Goal: Task Accomplishment & Management: Manage account settings

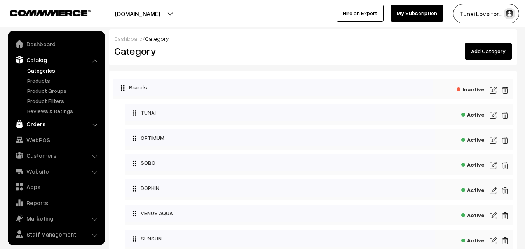
scroll to position [19, 0]
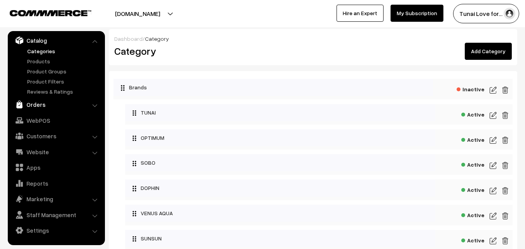
click at [43, 104] on link "Orders" at bounding box center [56, 105] width 92 height 14
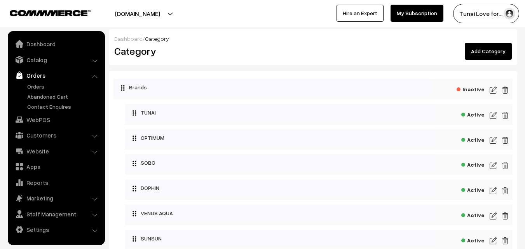
scroll to position [0, 0]
click at [38, 87] on link "Orders" at bounding box center [63, 86] width 77 height 8
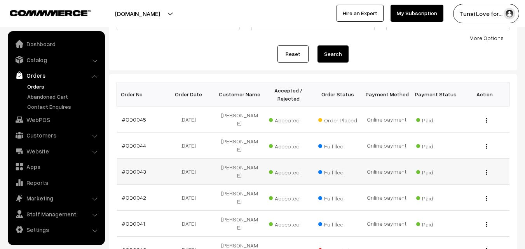
scroll to position [78, 0]
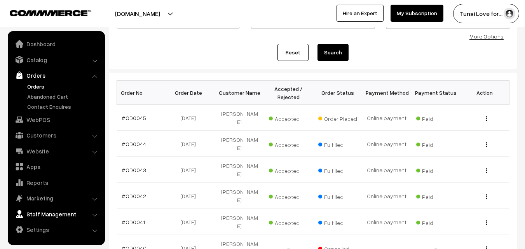
click at [95, 219] on link "Staff Management" at bounding box center [56, 214] width 92 height 14
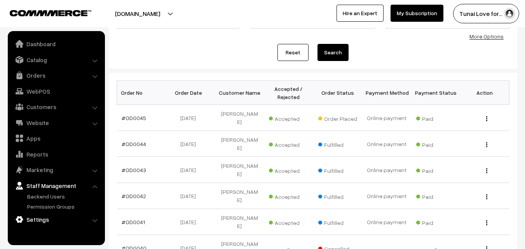
click at [37, 217] on link "Settings" at bounding box center [56, 219] width 92 height 14
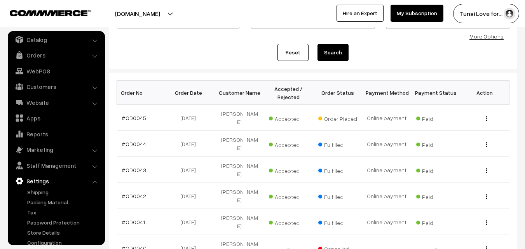
scroll to position [30, 0]
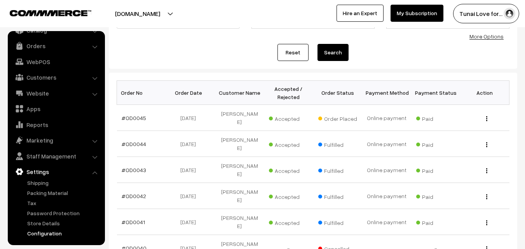
click at [44, 234] on link "Configuration" at bounding box center [63, 233] width 77 height 8
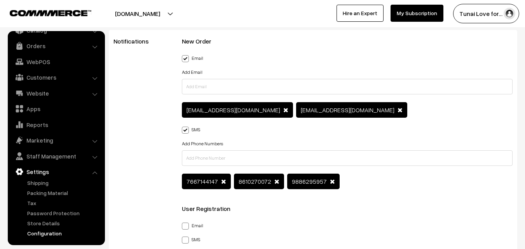
scroll to position [1165, 0]
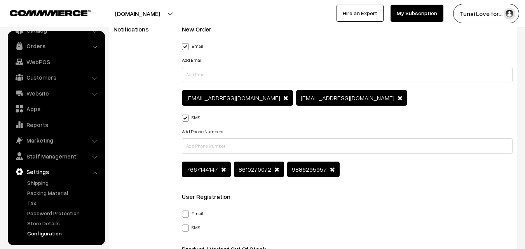
click at [221, 170] on span at bounding box center [223, 169] width 5 height 6
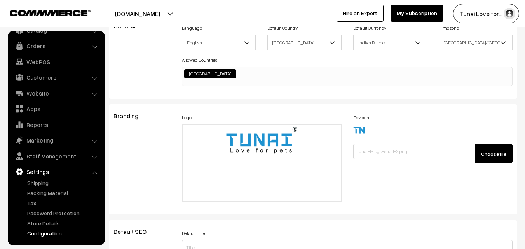
scroll to position [0, 0]
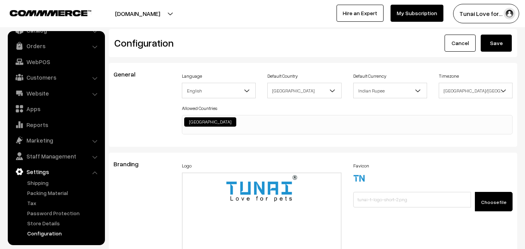
click at [495, 38] on button "Save" at bounding box center [496, 43] width 31 height 17
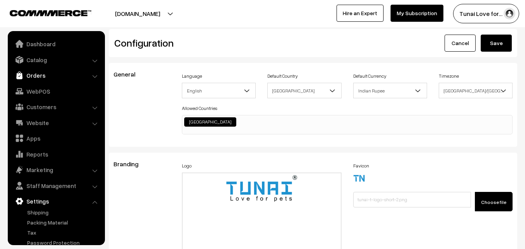
click at [44, 77] on link "Orders" at bounding box center [56, 75] width 92 height 14
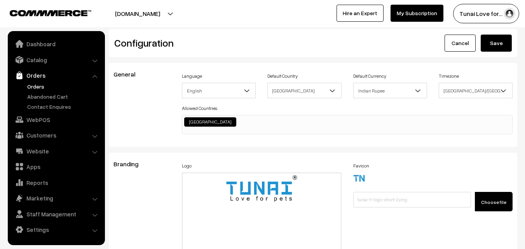
click at [42, 86] on link "Orders" at bounding box center [63, 86] width 77 height 8
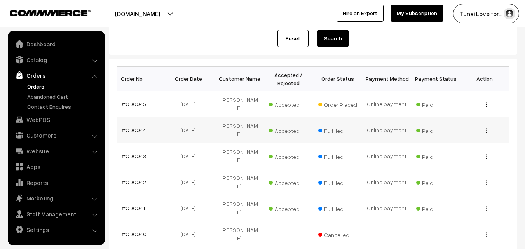
scroll to position [78, 0]
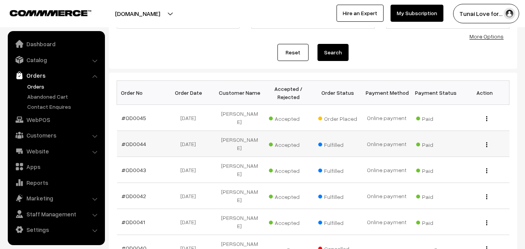
drag, startPoint x: 119, startPoint y: 136, endPoint x: 148, endPoint y: 136, distance: 29.1
click at [148, 136] on td "#OD0044" at bounding box center [141, 144] width 49 height 26
copy link "#OD0044"
click at [143, 117] on link "#OD0045" at bounding box center [134, 118] width 24 height 7
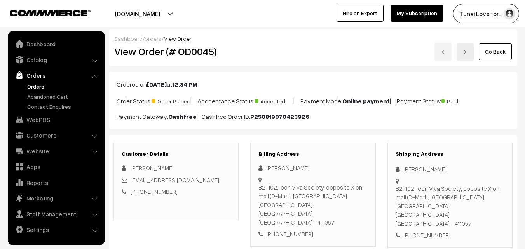
drag, startPoint x: 227, startPoint y: 116, endPoint x: 330, endPoint y: 113, distance: 103.0
click at [330, 113] on p "Payment Gateway: Cashfree | Cashfree Order ID: P250819070423926" at bounding box center [313, 116] width 393 height 9
copy p "Order ID: P250819070423926"
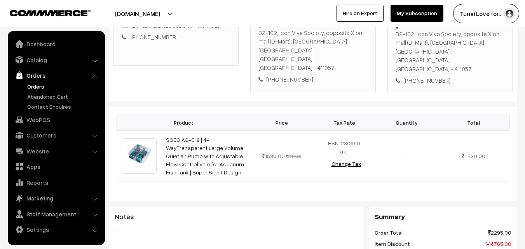
scroll to position [155, 0]
click at [33, 85] on link "Orders" at bounding box center [63, 86] width 77 height 8
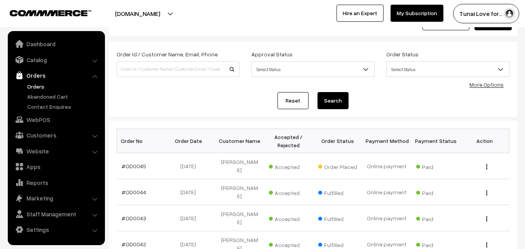
scroll to position [78, 0]
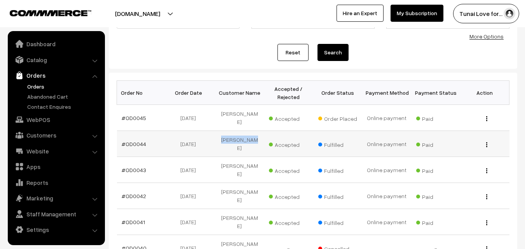
drag, startPoint x: 223, startPoint y: 136, endPoint x: 258, endPoint y: 135, distance: 35.0
click at [258, 135] on td "[PERSON_NAME]" at bounding box center [239, 144] width 49 height 26
copy td "[PERSON_NAME]"
click at [127, 141] on link "#OD0044" at bounding box center [134, 144] width 24 height 7
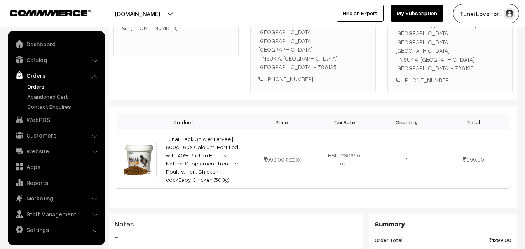
scroll to position [155, 0]
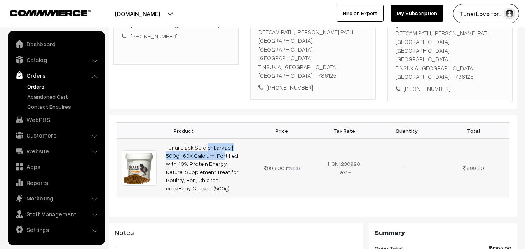
drag, startPoint x: 164, startPoint y: 118, endPoint x: 245, endPoint y: 122, distance: 80.5
click at [245, 139] on td "Tunai Black Soldier Larvae | 500g | 60X Calcium, Fortified with 40% Protein Ene…" at bounding box center [205, 168] width 89 height 59
copy link "Tunai Black Soldier Larvae | 500g |"
click at [34, 86] on link "Orders" at bounding box center [63, 86] width 77 height 8
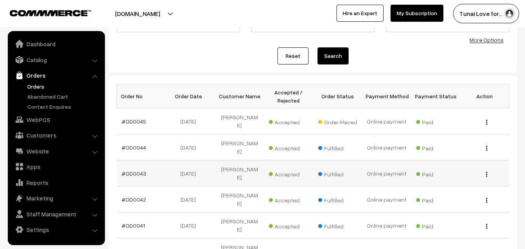
scroll to position [78, 0]
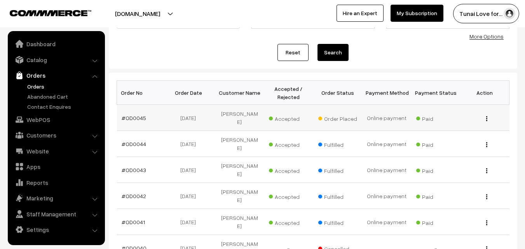
drag, startPoint x: 118, startPoint y: 116, endPoint x: 149, endPoint y: 117, distance: 31.5
click at [149, 117] on td "#OD0045" at bounding box center [141, 118] width 49 height 26
copy link "#OD0045"
drag, startPoint x: 171, startPoint y: 116, endPoint x: 214, endPoint y: 115, distance: 43.9
click at [214, 115] on td "19-08-2025" at bounding box center [190, 118] width 49 height 26
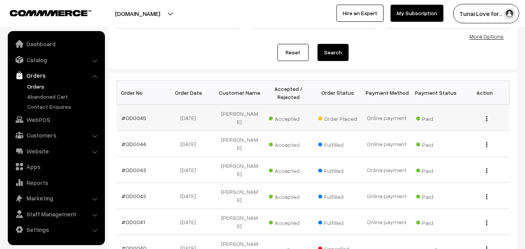
copy td "19-08-2025"
click at [135, 115] on link "#OD0045" at bounding box center [134, 118] width 24 height 7
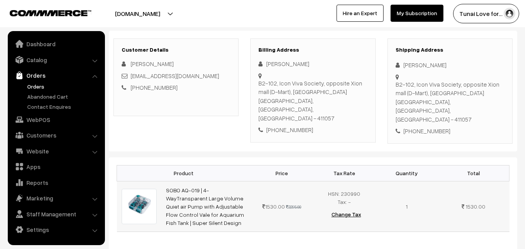
scroll to position [39, 0]
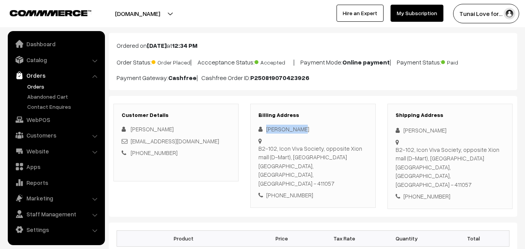
drag, startPoint x: 267, startPoint y: 129, endPoint x: 309, endPoint y: 129, distance: 42.3
click at [309, 129] on div "[PERSON_NAME]" at bounding box center [312, 129] width 109 height 9
copy div "Aniket Thete"
click at [34, 87] on link "Orders" at bounding box center [63, 86] width 77 height 8
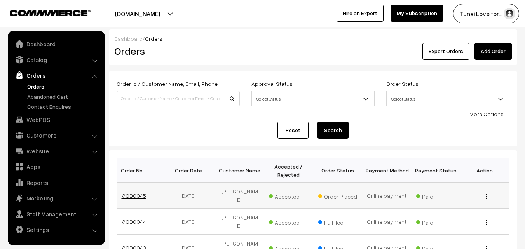
click at [136, 192] on link "#OD0045" at bounding box center [134, 195] width 24 height 7
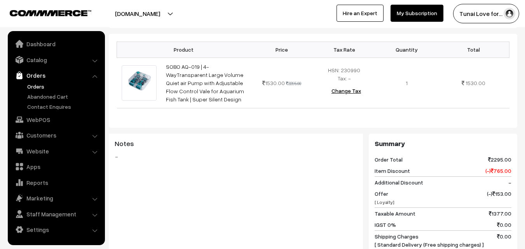
scroll to position [233, 0]
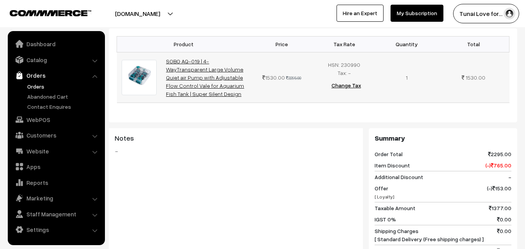
click at [217, 67] on link "SOBO AQ-019 | 4-WayTransparent Large Volume Quiet air Pump with Adjustable Flow…" at bounding box center [205, 77] width 78 height 39
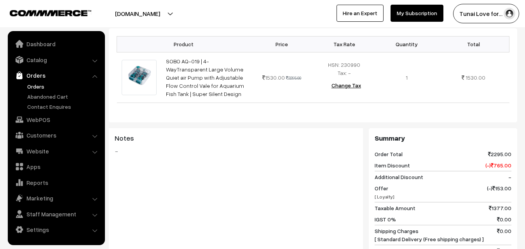
click at [199, 107] on div "Product Price Tax Rate Quantity Total SOBO AQ-019 | 4-WayTransparent Large Volu…" at bounding box center [313, 175] width 408 height 294
click at [140, 10] on button "[DOMAIN_NAME]" at bounding box center [137, 13] width 99 height 19
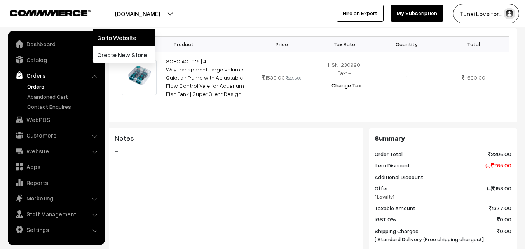
click at [115, 38] on link "Go to Website" at bounding box center [124, 37] width 62 height 17
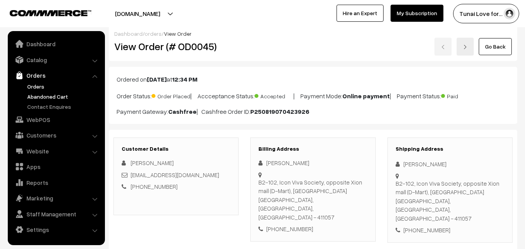
scroll to position [0, 0]
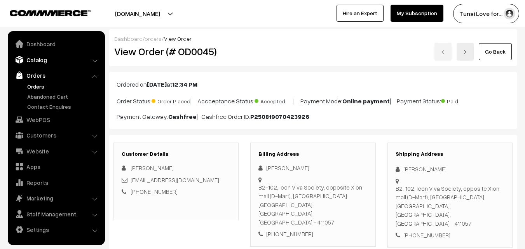
click at [39, 60] on link "Catalog" at bounding box center [56, 60] width 92 height 14
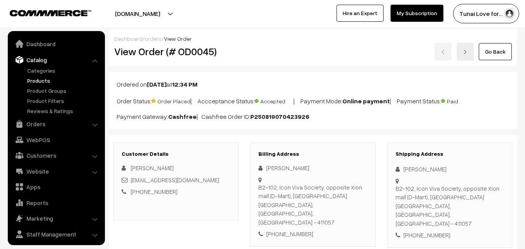
click at [39, 80] on link "Products" at bounding box center [63, 81] width 77 height 8
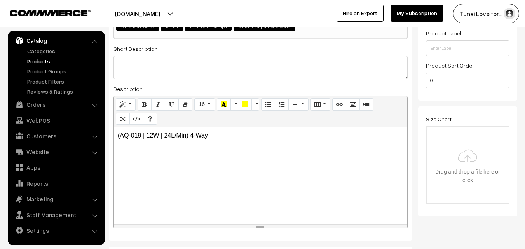
scroll to position [194, 0]
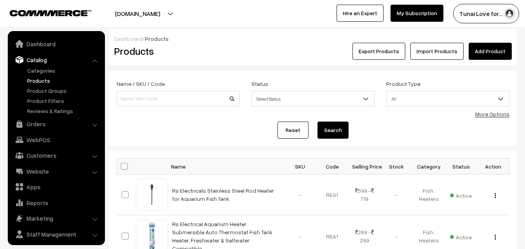
scroll to position [19, 0]
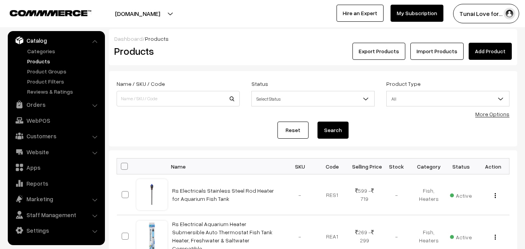
click at [497, 51] on link "Add Product" at bounding box center [490, 51] width 43 height 17
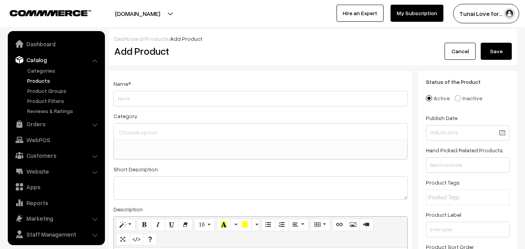
select select
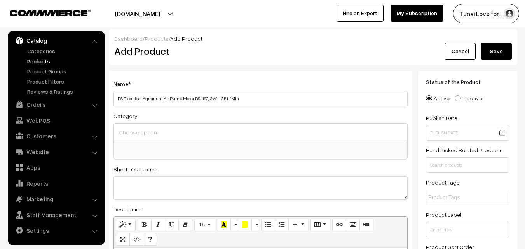
drag, startPoint x: 193, startPoint y: 99, endPoint x: 206, endPoint y: 99, distance: 12.8
click at [206, 99] on input "RS Electrical Aquarium Air Pump Motor RS-180, 3W - 2.5 L/Min" at bounding box center [260, 99] width 294 height 16
click at [141, 98] on input "RS Electrical Aquarium Air Pump Motor , 3W - 2.5 L/Min" at bounding box center [260, 99] width 294 height 16
click at [207, 98] on input "RS Electrical RS-180 Aquarium Air Pump Motor , 3W - 2.5 L/Min" at bounding box center [260, 99] width 294 height 16
type input "RS Electrical RS-180 Aquarium Air Pump Motor, 3W - 2.5 L/Min"
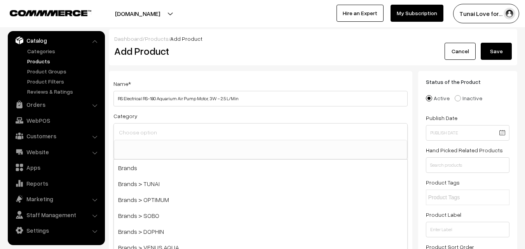
click at [145, 131] on input at bounding box center [260, 132] width 287 height 11
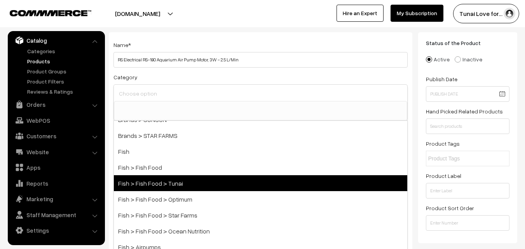
scroll to position [117, 0]
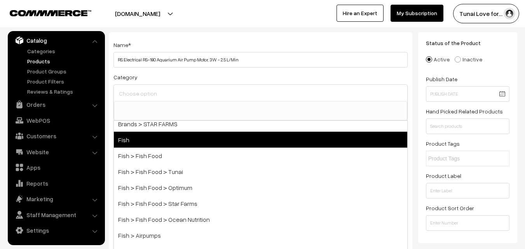
click at [143, 145] on span "Fish" at bounding box center [260, 140] width 293 height 16
select select "1"
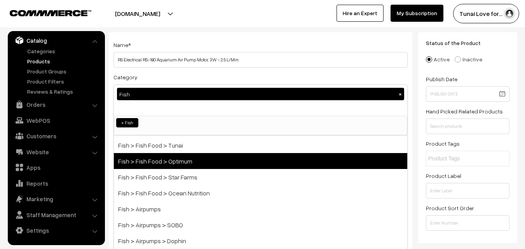
scroll to position [155, 0]
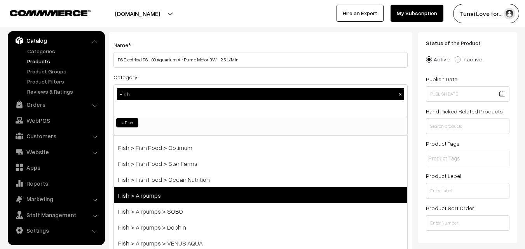
click at [195, 195] on span "Fish > Airpumps" at bounding box center [260, 195] width 293 height 16
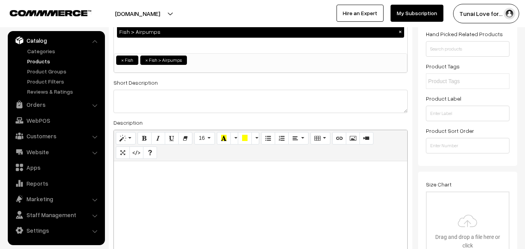
scroll to position [117, 0]
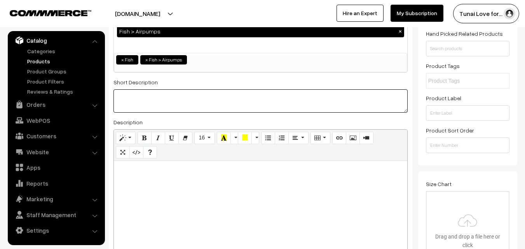
click at [222, 103] on textarea at bounding box center [260, 100] width 294 height 23
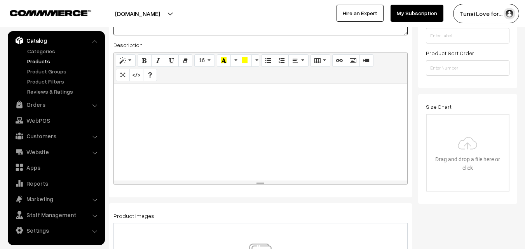
scroll to position [194, 0]
click at [228, 141] on div at bounding box center [260, 131] width 293 height 97
paste div
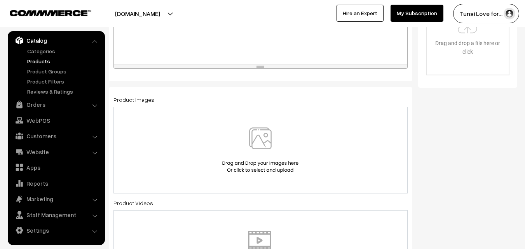
scroll to position [311, 0]
click at [282, 140] on img at bounding box center [260, 149] width 80 height 45
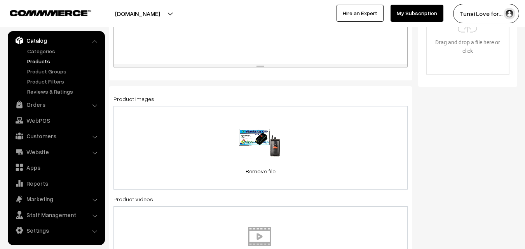
click at [341, 141] on div "0.1 MB 41IDTqTlJcL.jpg Check Error Remove file" at bounding box center [260, 148] width 294 height 84
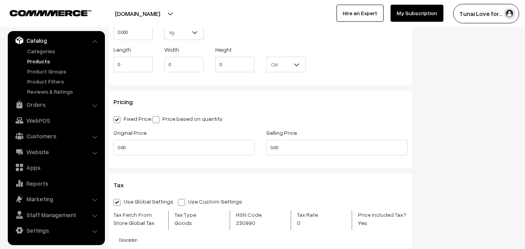
scroll to position [660, 0]
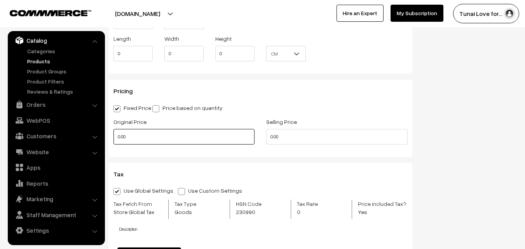
drag, startPoint x: 132, startPoint y: 138, endPoint x: 112, endPoint y: 139, distance: 19.8
click at [112, 139] on div "Original Price 0.00" at bounding box center [184, 133] width 153 height 32
drag, startPoint x: 125, startPoint y: 135, endPoint x: 109, endPoint y: 138, distance: 15.8
click at [113, 138] on input "0" at bounding box center [183, 137] width 141 height 16
type input "499"
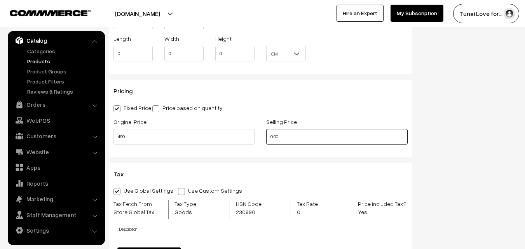
drag, startPoint x: 285, startPoint y: 138, endPoint x: 258, endPoint y: 136, distance: 26.9
click at [258, 136] on div "Original Price 499 Selling Price 0.00" at bounding box center [261, 133] width 306 height 32
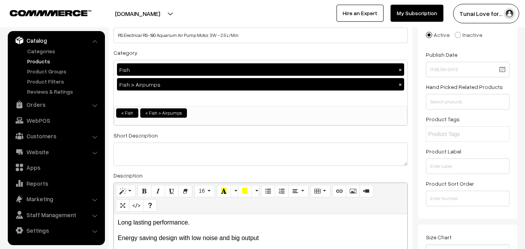
scroll to position [0, 0]
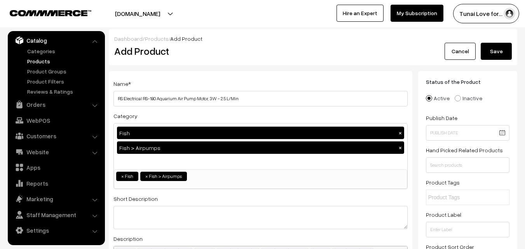
type input "188"
click at [493, 47] on button "Save" at bounding box center [496, 51] width 31 height 17
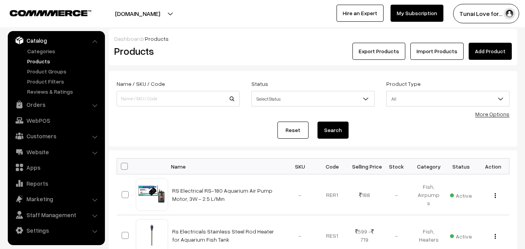
click at [492, 47] on link "Add Product" at bounding box center [490, 51] width 43 height 17
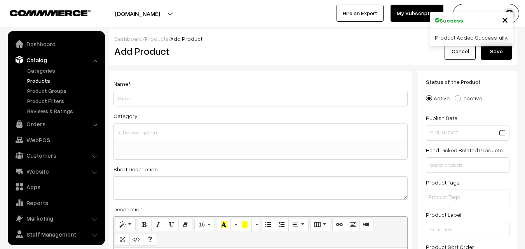
select select
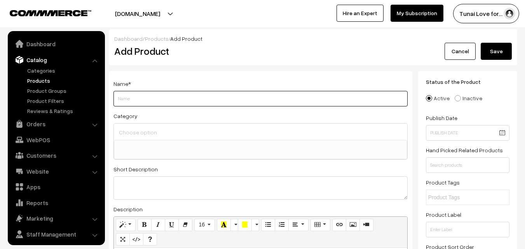
scroll to position [19, 0]
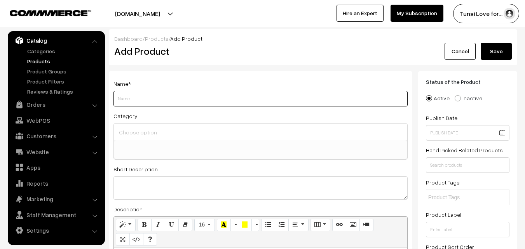
click at [143, 99] on input "Weight" at bounding box center [260, 99] width 294 height 16
paste input "RS-600 Aquarium AIR Pump | HIGH-Performance Oxygen Pump for Fish Tank"
click at [185, 99] on input "RS-600 Aquarium AIR Pump | HIGH-Performance Oxygen Pump for Fish Tank" at bounding box center [260, 99] width 294 height 16
click at [184, 98] on input "RS-600 Aquarium AIR Pump | HIGH- Performance Oxygen Pump for Fish Tank" at bounding box center [260, 99] width 294 height 16
click at [279, 97] on input "RS-600 Aquarium AIR Pump | HIGH - Performance Oxygen Pump for Fish Tank" at bounding box center [260, 99] width 294 height 16
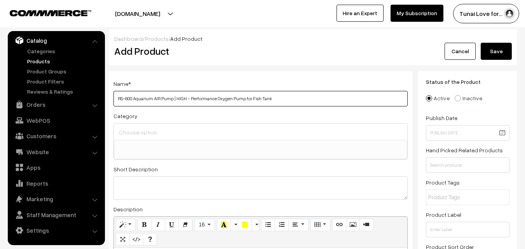
click at [117, 98] on input "RS-600 Aquarium AIR Pump | HIGH - Performance Oxygen Pump for Fish Tank" at bounding box center [260, 99] width 294 height 16
type input "RS Electrical RS-600 Aquarium AIR Pump | HIGH - Performance Oxygen Pump for Fis…"
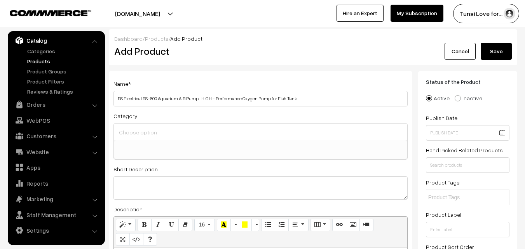
click at [167, 131] on input at bounding box center [260, 132] width 287 height 11
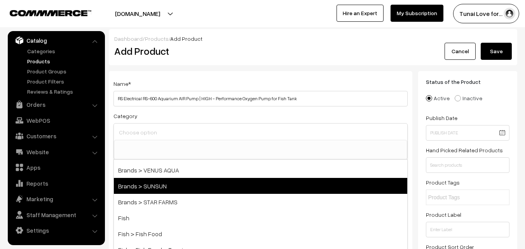
scroll to position [78, 0]
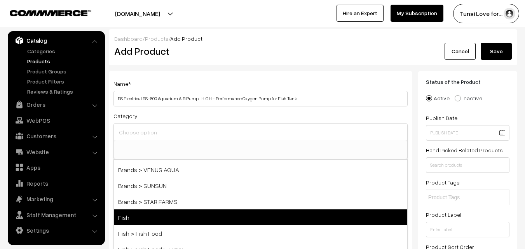
click at [133, 213] on span "Fish" at bounding box center [260, 217] width 293 height 16
select select "1"
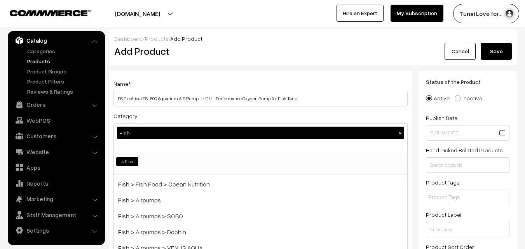
scroll to position [194, 0]
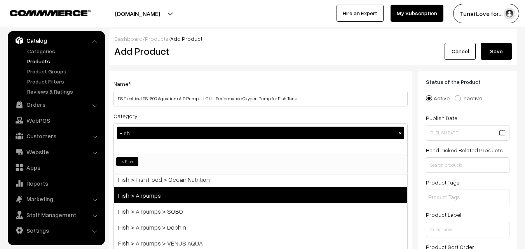
click at [190, 197] on span "Fish > Airpumps" at bounding box center [260, 195] width 293 height 16
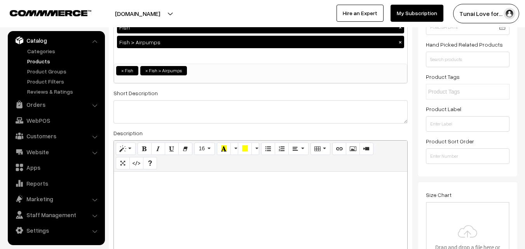
scroll to position [117, 0]
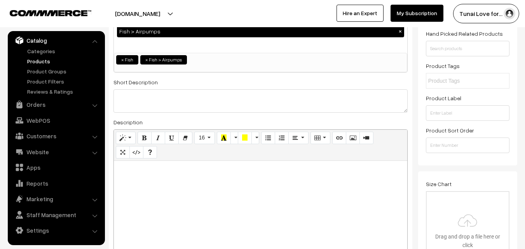
click at [212, 190] on div at bounding box center [260, 209] width 293 height 97
click at [162, 190] on div at bounding box center [260, 209] width 293 height 97
paste div
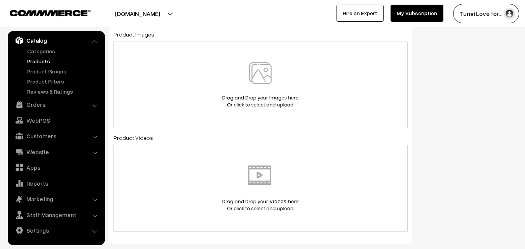
scroll to position [388, 0]
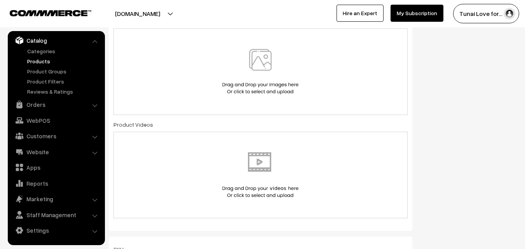
click at [262, 61] on img at bounding box center [260, 71] width 80 height 45
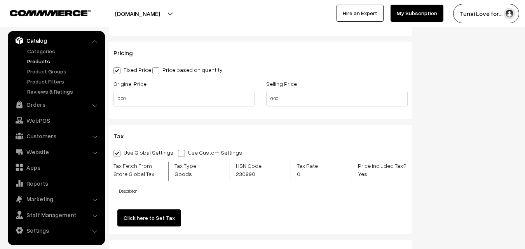
scroll to position [699, 0]
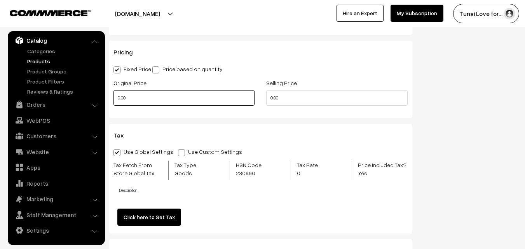
click at [146, 98] on input "0.00" at bounding box center [183, 98] width 141 height 16
drag, startPoint x: 125, startPoint y: 99, endPoint x: 111, endPoint y: 99, distance: 14.0
click at [111, 99] on div "Original Price 0" at bounding box center [184, 94] width 153 height 32
type input "450"
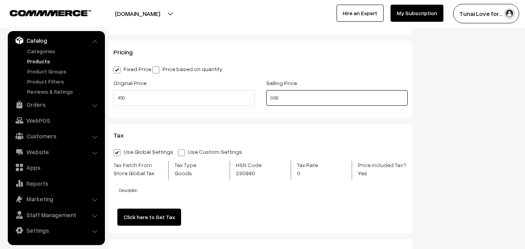
drag, startPoint x: 284, startPoint y: 94, endPoint x: 252, endPoint y: 98, distance: 32.5
click at [252, 98] on div "Original Price 450 Selling Price 0.00" at bounding box center [261, 94] width 306 height 32
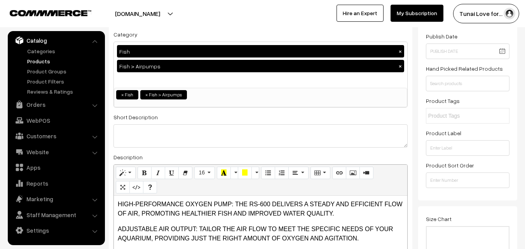
scroll to position [0, 0]
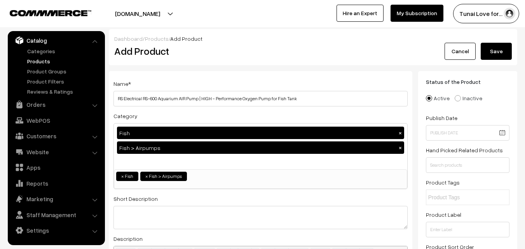
type input "300"
click at [503, 53] on button "Save" at bounding box center [496, 51] width 31 height 17
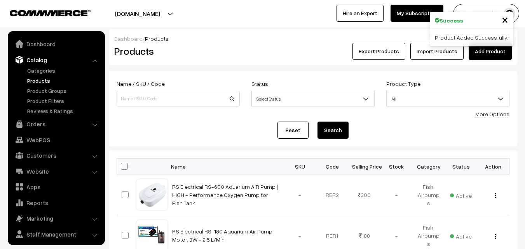
scroll to position [19, 0]
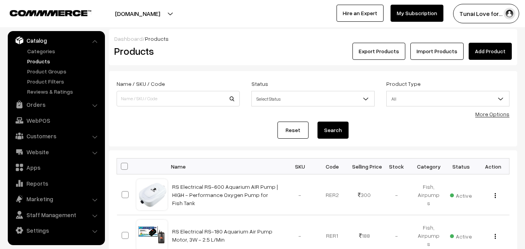
click at [488, 54] on link "Add Product" at bounding box center [490, 51] width 43 height 17
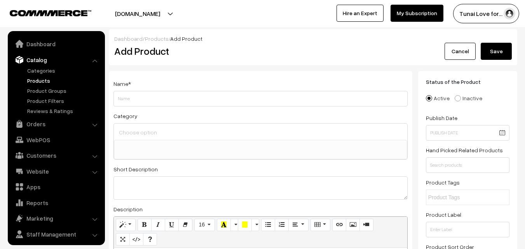
select select
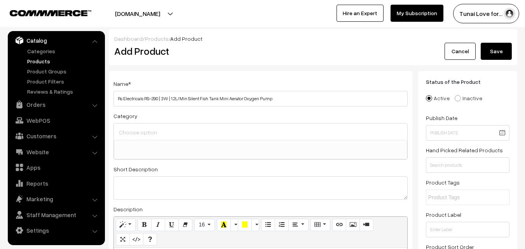
type input "Rs Electricals RS-290 | 3W | 1.2L/Min Silent Fish Tank Mini Aerator Oxygen Pump"
click at [459, 55] on link "Cancel" at bounding box center [459, 51] width 31 height 17
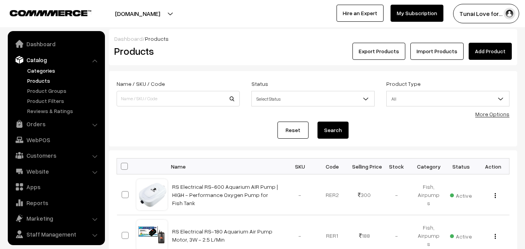
click at [43, 68] on link "Categories" at bounding box center [63, 70] width 77 height 8
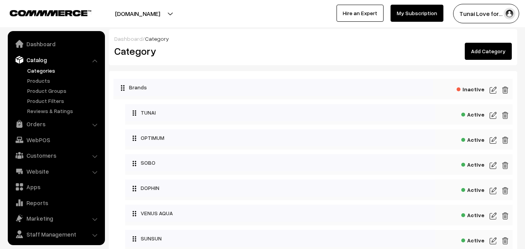
scroll to position [19, 0]
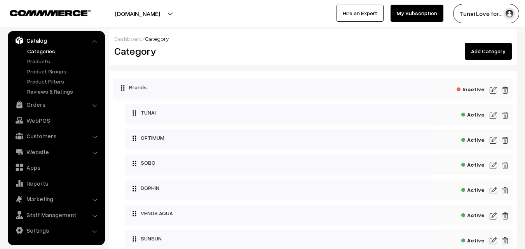
click at [481, 51] on link "Add Category" at bounding box center [488, 51] width 47 height 17
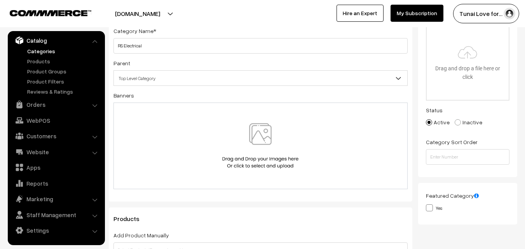
scroll to position [78, 0]
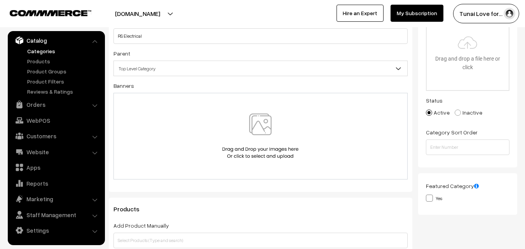
type input "RS Electrical"
click at [389, 66] on span "Top Level Category" at bounding box center [260, 69] width 293 height 14
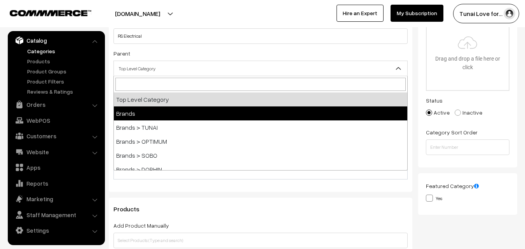
select select "34"
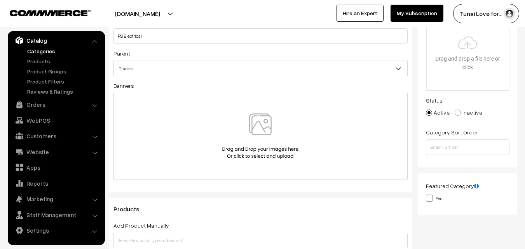
scroll to position [0, 0]
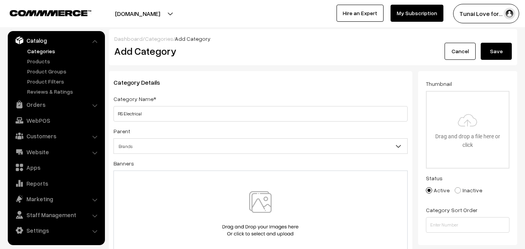
click at [493, 59] on button "Save" at bounding box center [496, 51] width 31 height 17
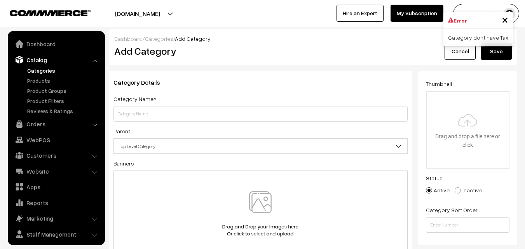
scroll to position [19, 0]
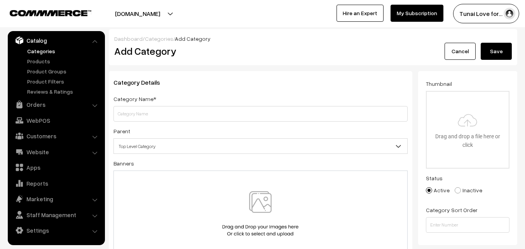
click at [42, 51] on link "Categories" at bounding box center [63, 51] width 77 height 8
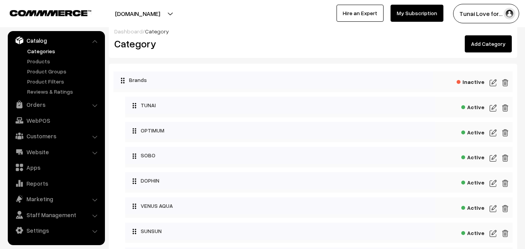
scroll to position [5, 0]
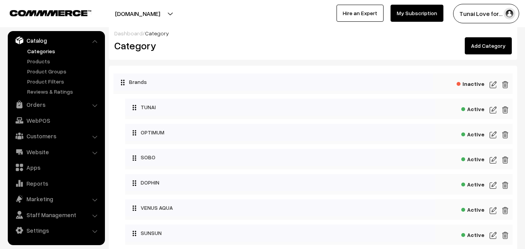
click at [486, 44] on link "Add Category" at bounding box center [488, 45] width 47 height 17
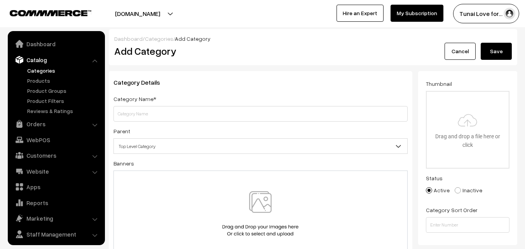
scroll to position [19, 0]
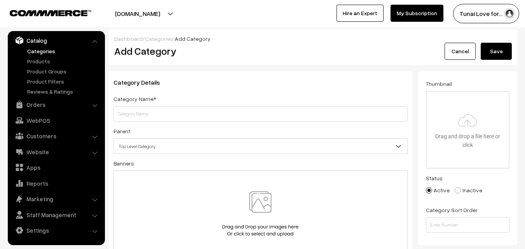
click at [134, 112] on input "text" at bounding box center [260, 114] width 294 height 16
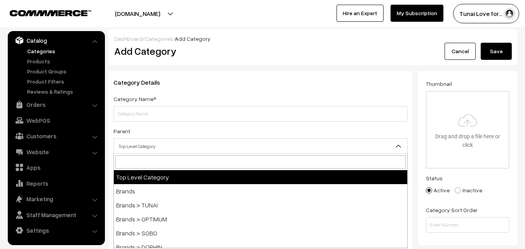
click at [150, 144] on span "Top Level Category" at bounding box center [260, 146] width 293 height 14
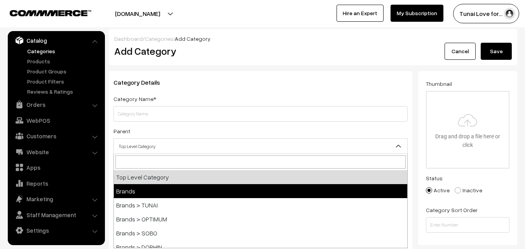
select select "34"
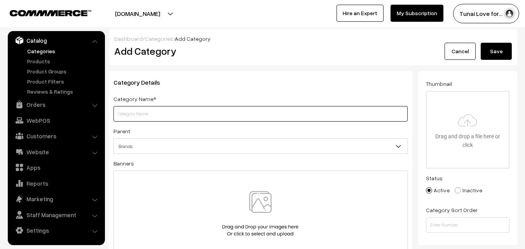
click at [130, 114] on input "text" at bounding box center [260, 114] width 294 height 16
type input "RS Electrical"
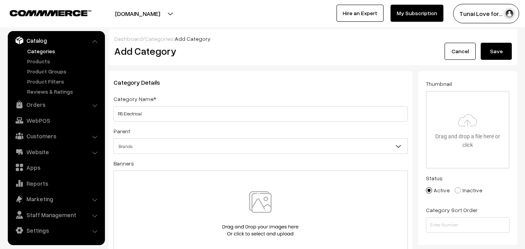
click at [487, 53] on button "Save" at bounding box center [496, 51] width 31 height 17
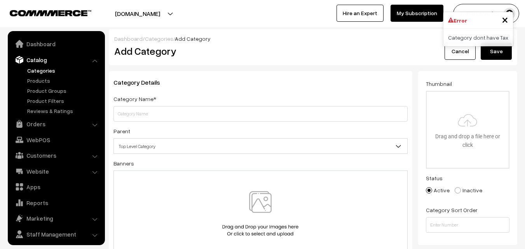
scroll to position [19, 0]
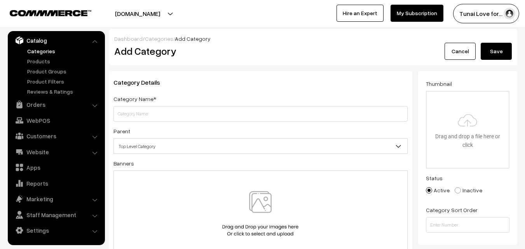
click at [463, 53] on link "Cancel" at bounding box center [459, 51] width 31 height 17
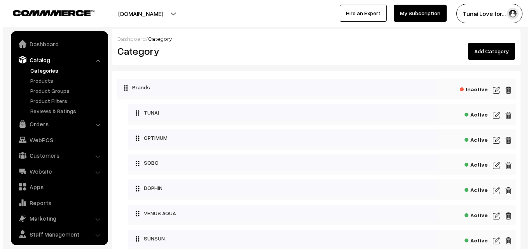
scroll to position [19, 0]
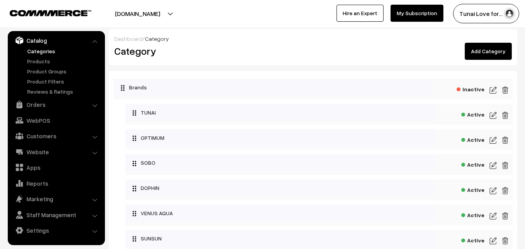
click at [475, 90] on span "Inactive" at bounding box center [470, 89] width 28 height 10
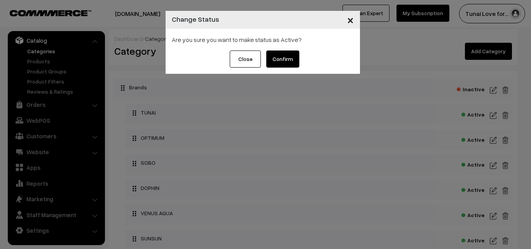
click at [285, 59] on button "Confirm" at bounding box center [282, 59] width 33 height 17
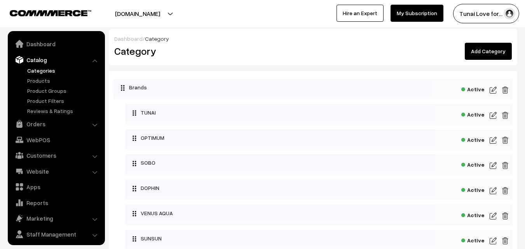
scroll to position [19, 0]
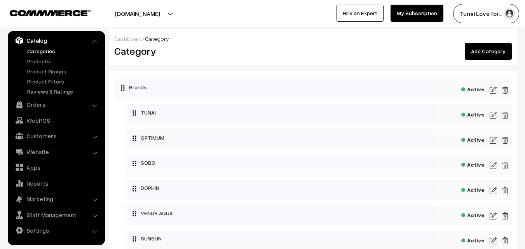
click at [489, 55] on link "Add Category" at bounding box center [488, 51] width 47 height 17
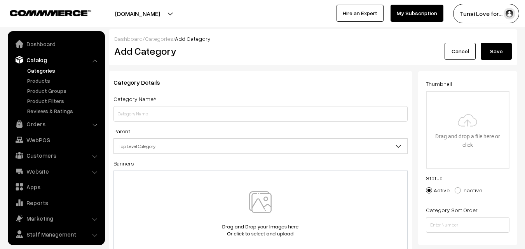
scroll to position [19, 0]
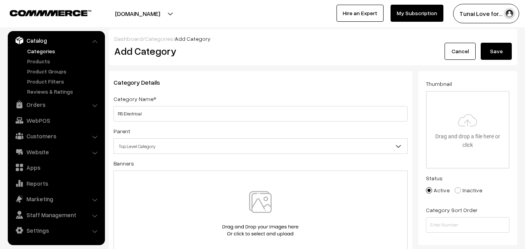
type input "RS Electrical"
click at [320, 143] on span "Top Level Category" at bounding box center [260, 146] width 293 height 14
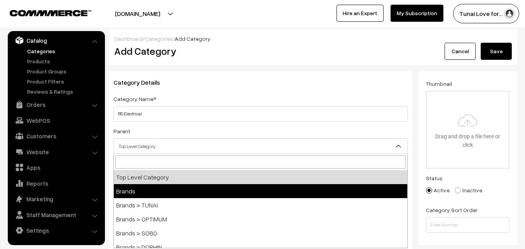
select select "34"
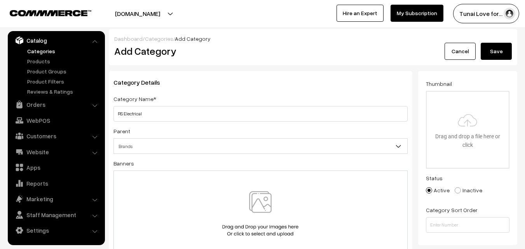
click at [500, 55] on button "Save" at bounding box center [496, 51] width 31 height 17
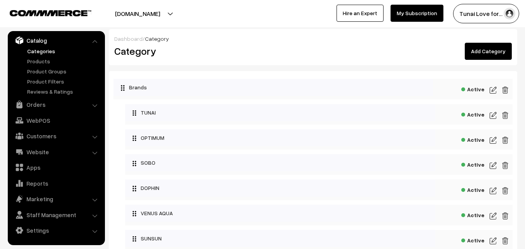
click at [472, 88] on span "Active" at bounding box center [472, 89] width 23 height 10
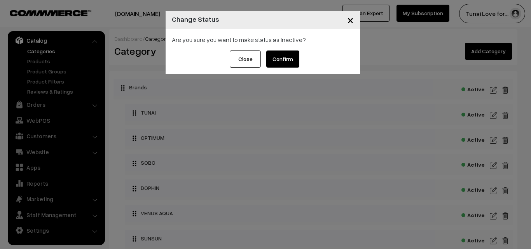
click at [295, 62] on button "Confirm" at bounding box center [282, 59] width 33 height 17
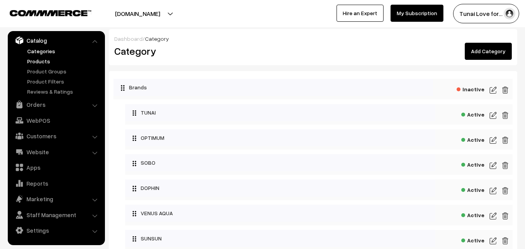
click at [47, 61] on link "Products" at bounding box center [63, 61] width 77 height 8
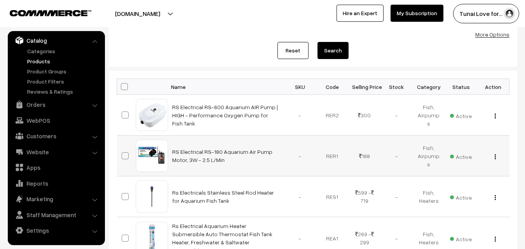
scroll to position [78, 0]
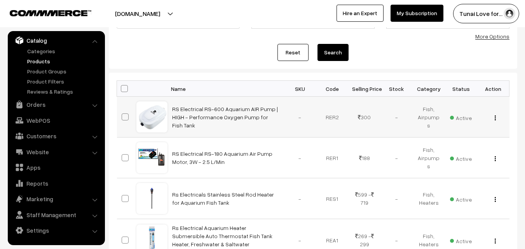
click at [122, 117] on span at bounding box center [125, 116] width 7 height 7
click at [122, 115] on input "checkbox" at bounding box center [120, 112] width 5 height 5
checkbox input "true"
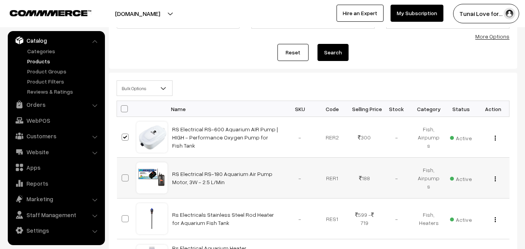
click at [124, 179] on span at bounding box center [125, 177] width 7 height 7
click at [123, 176] on input "checkbox" at bounding box center [120, 173] width 5 height 5
checkbox input "true"
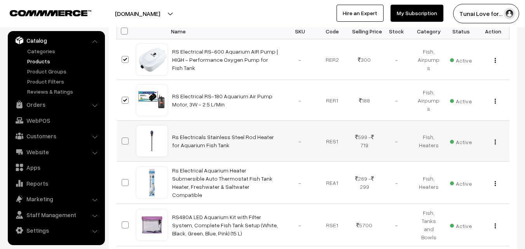
drag, startPoint x: 122, startPoint y: 138, endPoint x: 132, endPoint y: 160, distance: 24.0
click at [122, 138] on span at bounding box center [125, 141] width 7 height 7
click at [122, 138] on input "checkbox" at bounding box center [120, 136] width 5 height 5
checkbox input "true"
click at [124, 182] on span at bounding box center [125, 182] width 7 height 7
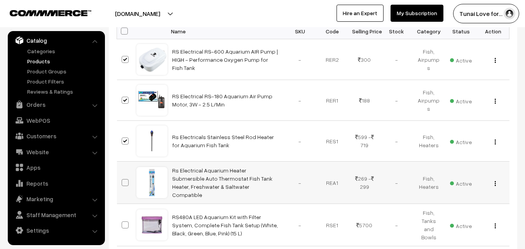
click at [123, 180] on input "checkbox" at bounding box center [120, 177] width 5 height 5
checkbox input "true"
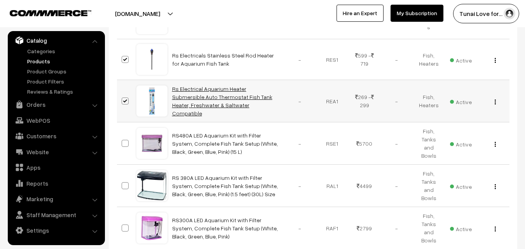
scroll to position [272, 0]
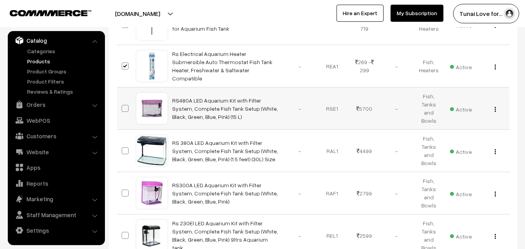
click at [124, 106] on span at bounding box center [125, 108] width 7 height 7
click at [123, 106] on input "checkbox" at bounding box center [120, 103] width 5 height 5
checkbox input "true"
click at [125, 149] on span at bounding box center [125, 150] width 7 height 7
click at [123, 148] on input "checkbox" at bounding box center [120, 145] width 5 height 5
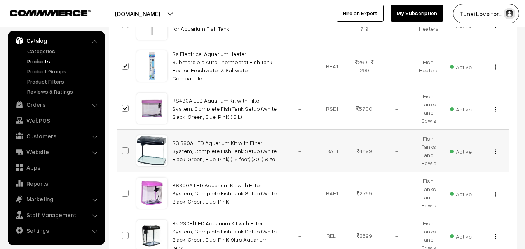
checkbox input "true"
click at [123, 192] on span at bounding box center [125, 193] width 7 height 7
click at [123, 191] on input "checkbox" at bounding box center [120, 188] width 5 height 5
checkbox input "true"
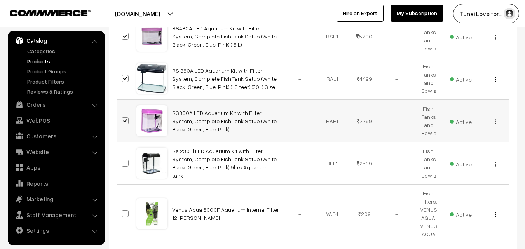
scroll to position [350, 0]
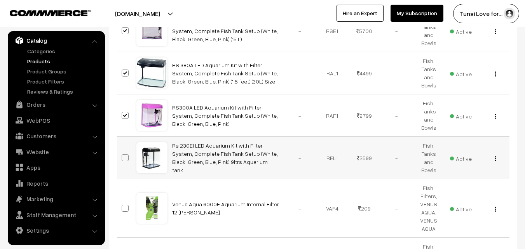
click at [124, 156] on span at bounding box center [125, 157] width 7 height 7
click at [123, 155] on input "checkbox" at bounding box center [120, 152] width 5 height 5
checkbox input "true"
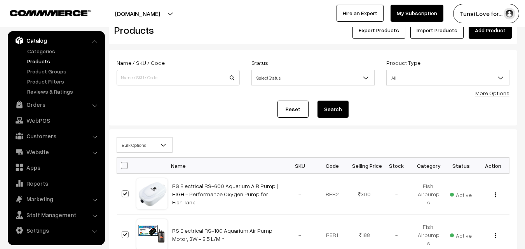
scroll to position [0, 0]
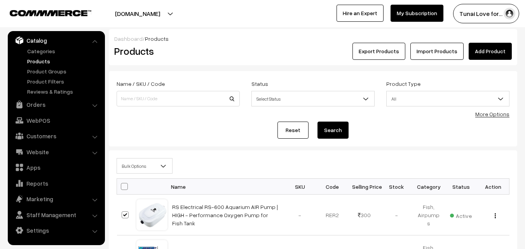
click at [165, 167] on b at bounding box center [164, 166] width 8 height 8
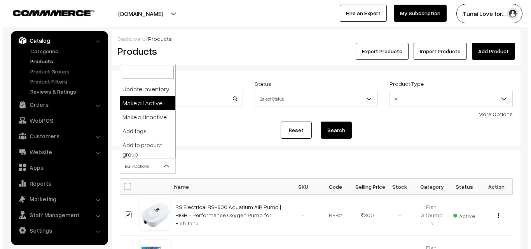
scroll to position [57, 0]
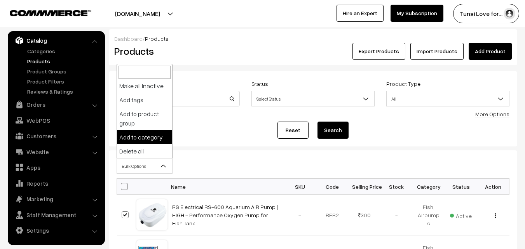
select select "category"
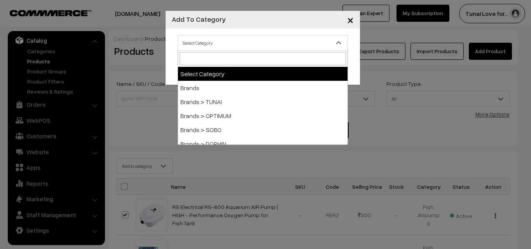
click at [274, 44] on span "Select Category" at bounding box center [262, 43] width 169 height 14
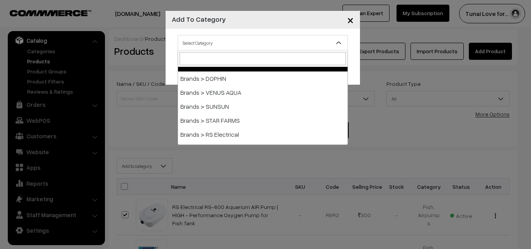
scroll to position [78, 0]
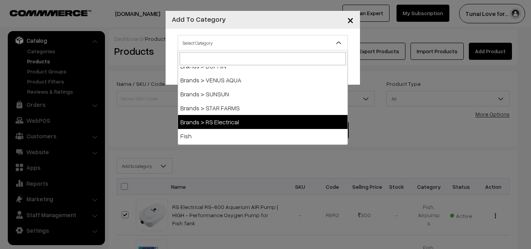
select select "44"
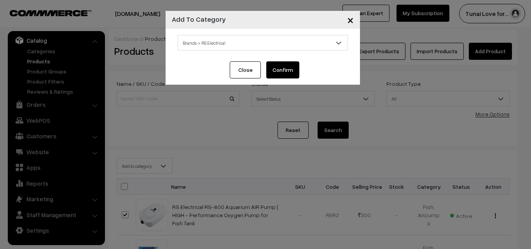
click at [291, 68] on button "Confirm" at bounding box center [282, 69] width 33 height 17
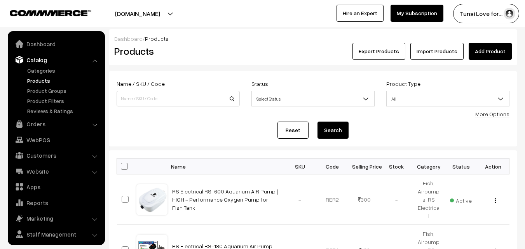
scroll to position [19, 0]
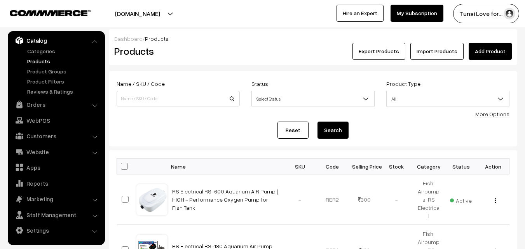
click at [43, 59] on link "Products" at bounding box center [63, 61] width 77 height 8
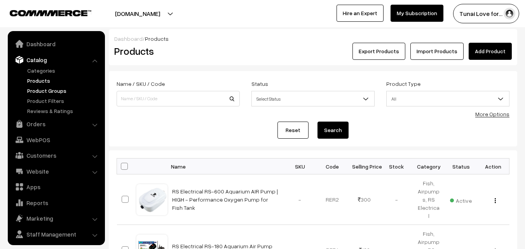
scroll to position [19, 0]
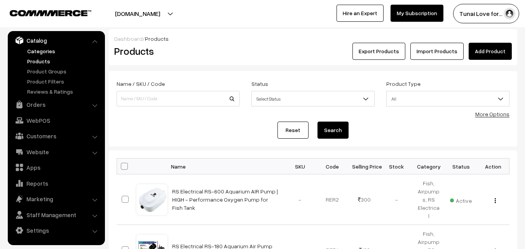
click at [40, 50] on link "Categories" at bounding box center [63, 51] width 77 height 8
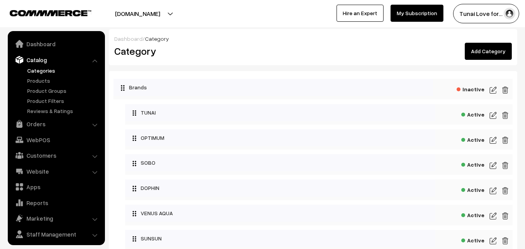
scroll to position [19, 0]
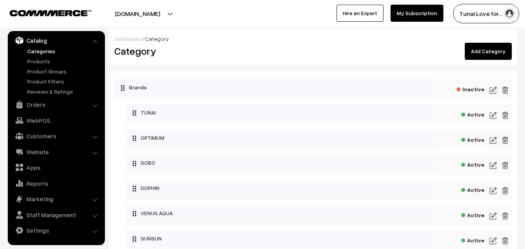
click at [493, 90] on img at bounding box center [492, 89] width 7 height 9
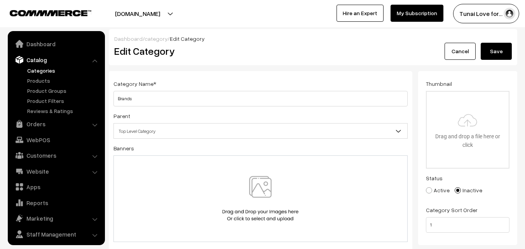
scroll to position [19, 0]
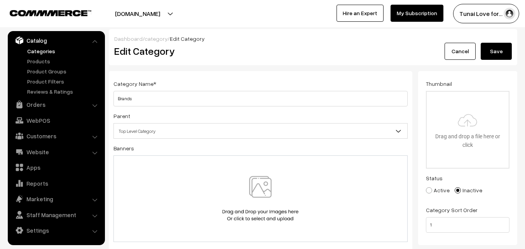
click at [463, 56] on link "Cancel" at bounding box center [459, 51] width 31 height 17
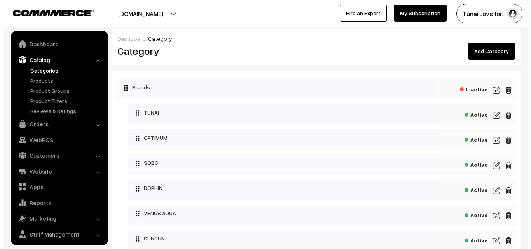
scroll to position [19, 0]
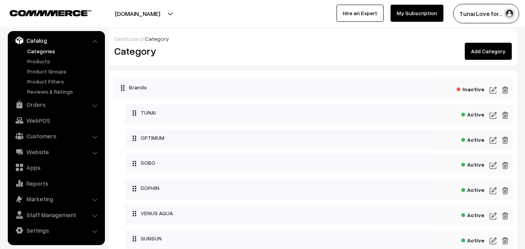
click at [473, 88] on span "Inactive" at bounding box center [470, 89] width 28 height 10
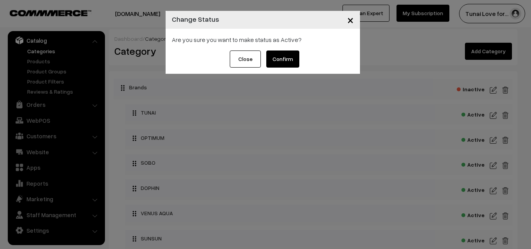
click at [282, 57] on button "Confirm" at bounding box center [282, 59] width 33 height 17
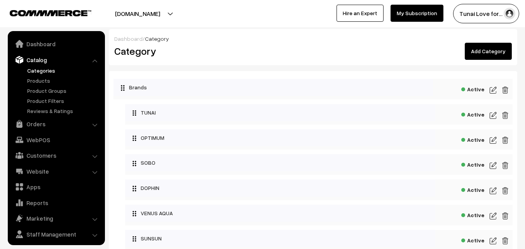
scroll to position [19, 0]
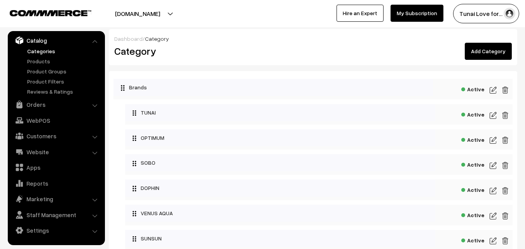
click at [492, 53] on link "Add Category" at bounding box center [488, 51] width 47 height 17
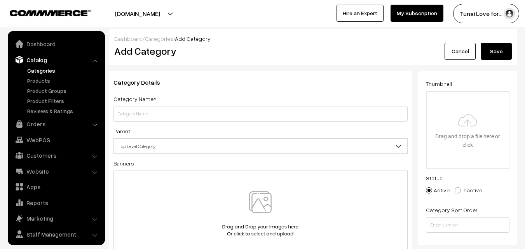
scroll to position [19, 0]
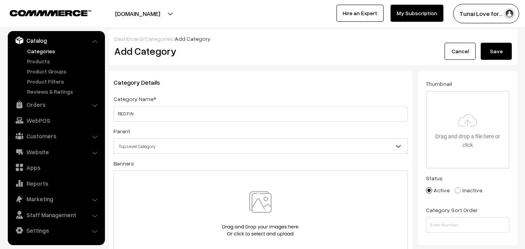
type input "RED FIN"
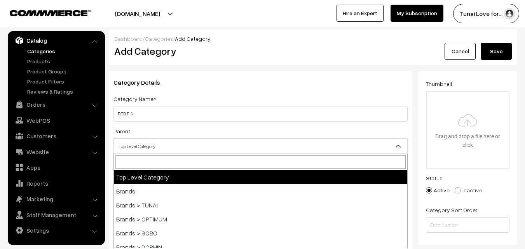
click at [166, 148] on span "Top Level Category" at bounding box center [260, 146] width 293 height 14
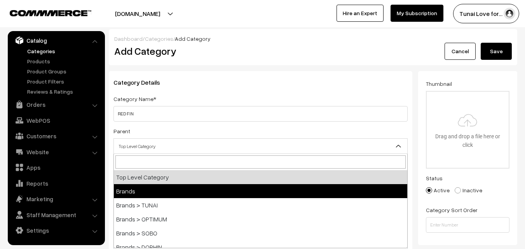
select select "34"
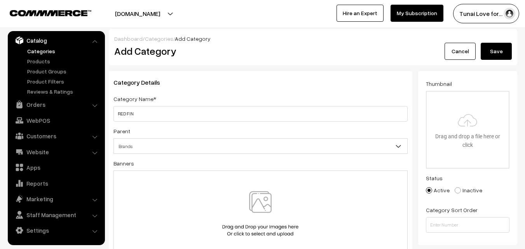
click at [494, 52] on button "Save" at bounding box center [496, 51] width 31 height 17
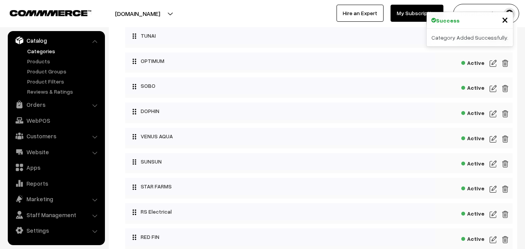
scroll to position [117, 0]
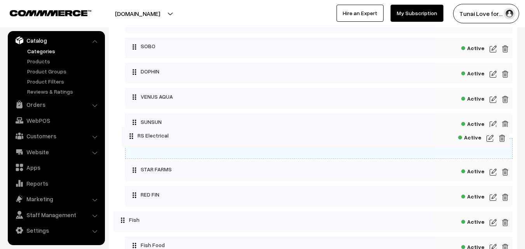
drag, startPoint x: 162, startPoint y: 172, endPoint x: 159, endPoint y: 136, distance: 36.6
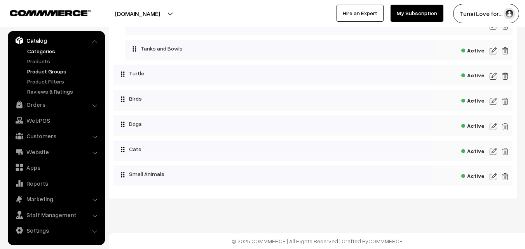
scroll to position [0, 0]
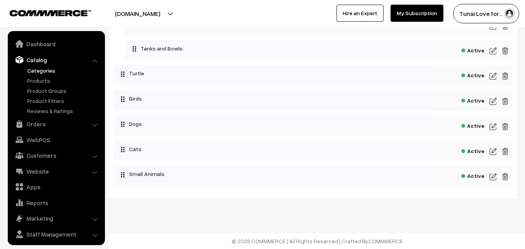
click at [51, 70] on link "Categories" at bounding box center [63, 70] width 77 height 8
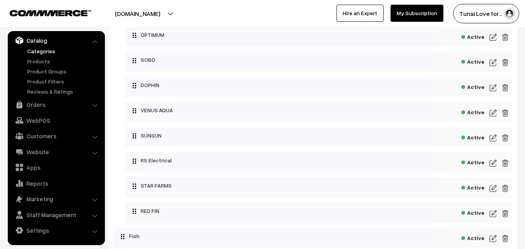
scroll to position [117, 0]
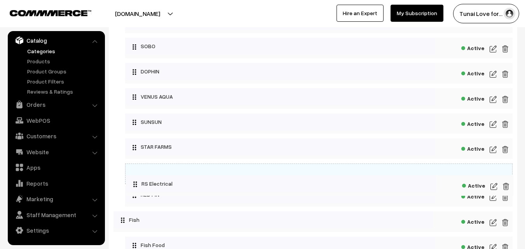
drag, startPoint x: 171, startPoint y: 145, endPoint x: 172, endPoint y: 182, distance: 36.9
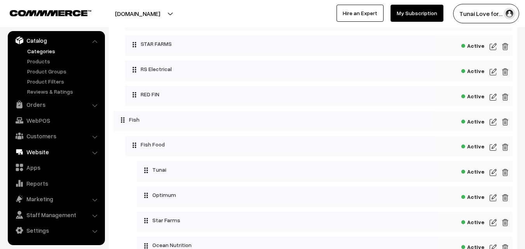
scroll to position [233, 0]
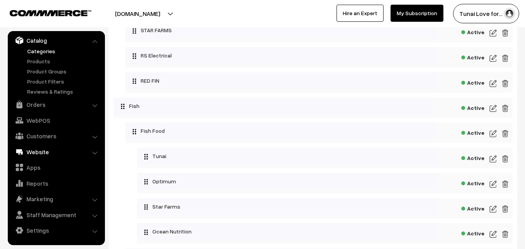
click at [93, 150] on link "Website" at bounding box center [56, 152] width 92 height 14
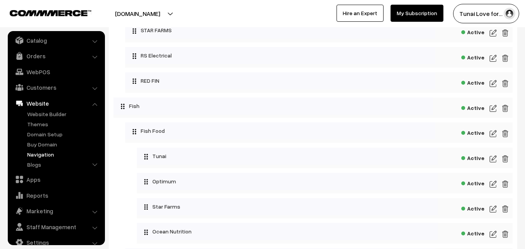
click at [47, 155] on link "Navigation" at bounding box center [63, 154] width 77 height 8
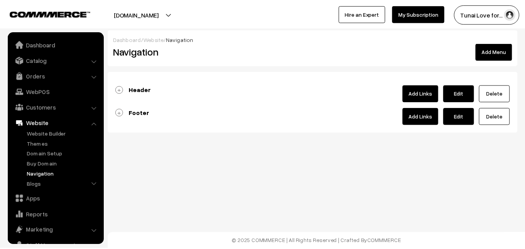
scroll to position [31, 0]
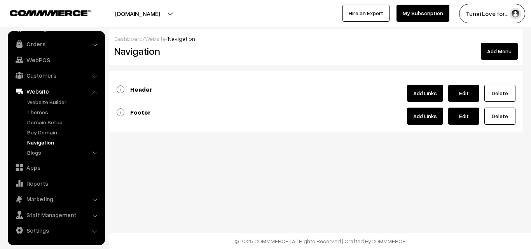
click at [121, 91] on link "Header" at bounding box center [135, 89] width 36 height 8
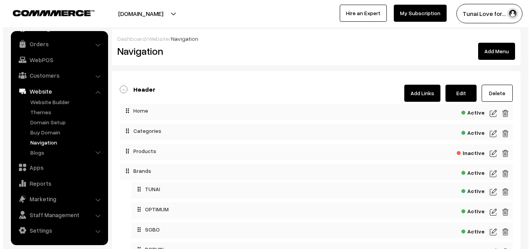
scroll to position [39, 0]
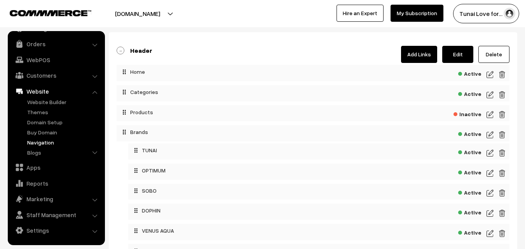
click at [474, 132] on span "Active" at bounding box center [469, 133] width 23 height 10
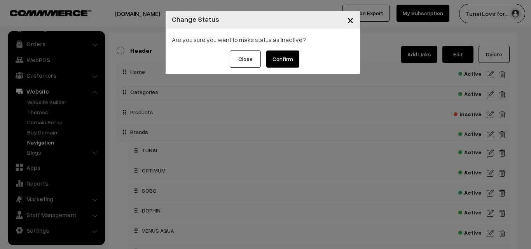
click at [282, 57] on button "Confirm" at bounding box center [282, 59] width 33 height 17
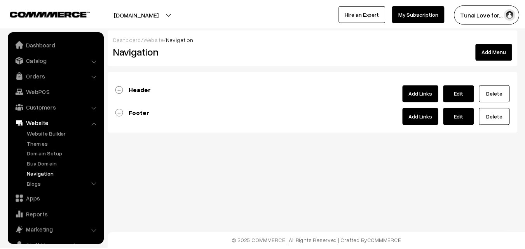
scroll to position [31, 0]
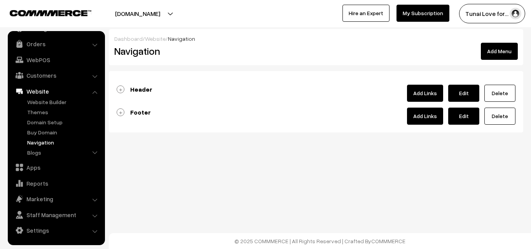
click at [140, 91] on b "Header" at bounding box center [141, 89] width 22 height 8
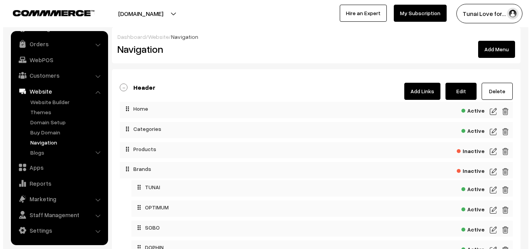
scroll to position [0, 0]
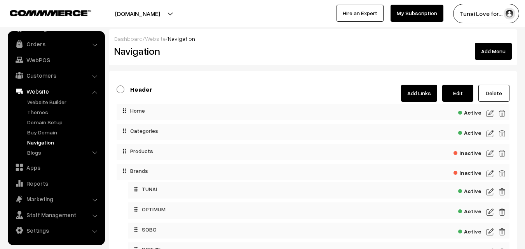
click at [489, 54] on button "Add Menu" at bounding box center [493, 51] width 37 height 17
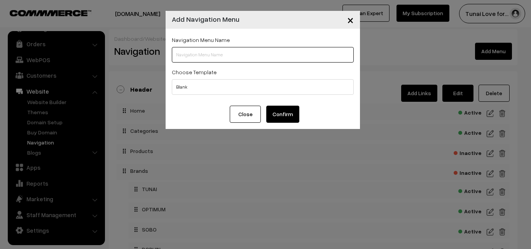
click at [206, 57] on input "text" at bounding box center [263, 55] width 182 height 16
type input "RS Electrical"
click at [321, 71] on div "Choose Template Blank Header Footer" at bounding box center [263, 81] width 182 height 28
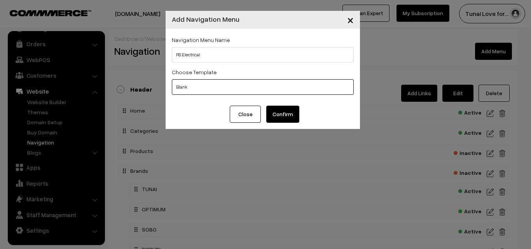
click at [230, 86] on select "Blank Header Footer" at bounding box center [263, 87] width 182 height 16
select select "1"
click at [172, 79] on select "Blank Header Footer" at bounding box center [263, 87] width 182 height 16
click at [196, 86] on select "Blank Header Footer" at bounding box center [263, 87] width 182 height 16
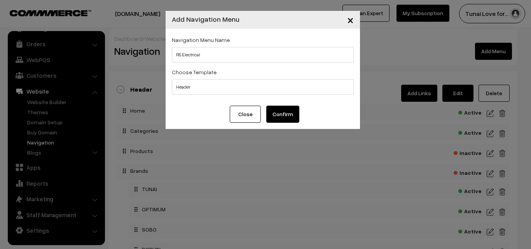
click at [279, 116] on button "Confirm" at bounding box center [282, 114] width 33 height 17
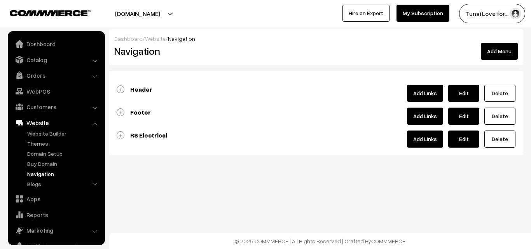
scroll to position [31, 0]
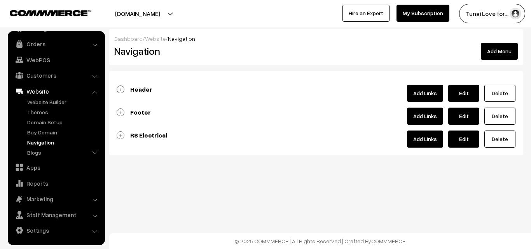
click at [496, 138] on link "Delete" at bounding box center [499, 139] width 31 height 17
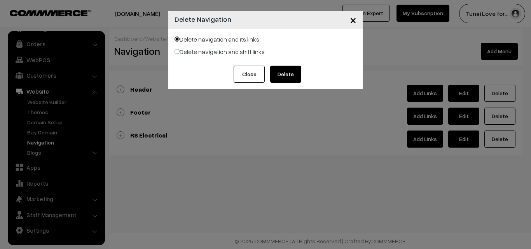
click at [277, 75] on button "Delete" at bounding box center [285, 74] width 31 height 17
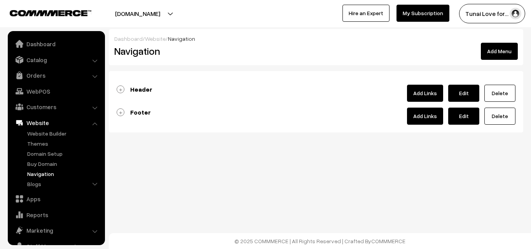
scroll to position [31, 0]
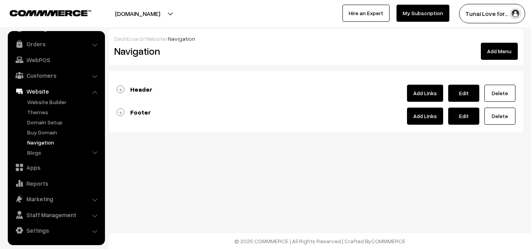
click at [118, 87] on link "Header" at bounding box center [135, 89] width 36 height 8
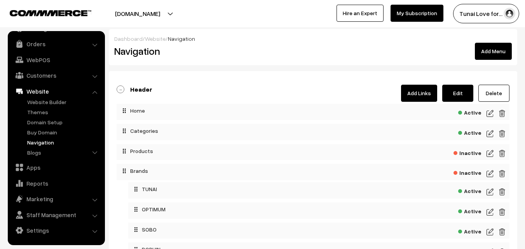
click at [413, 94] on link "Add Links" at bounding box center [419, 93] width 36 height 17
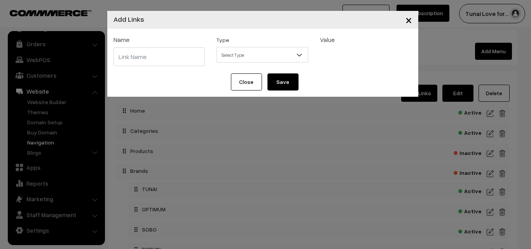
click at [153, 61] on input "text" at bounding box center [159, 56] width 92 height 19
type input "RS Electrical"
click at [282, 47] on div "Type Select Type Label Home Page Categories Products Cart About Us Contact Us B…" at bounding box center [262, 49] width 92 height 28
click at [284, 52] on span "Select Type" at bounding box center [262, 55] width 91 height 14
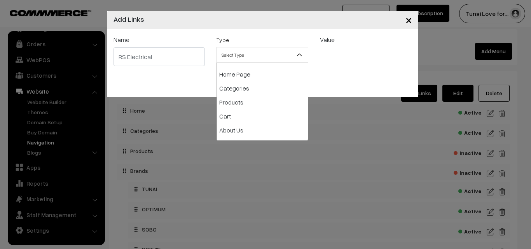
scroll to position [22, 0]
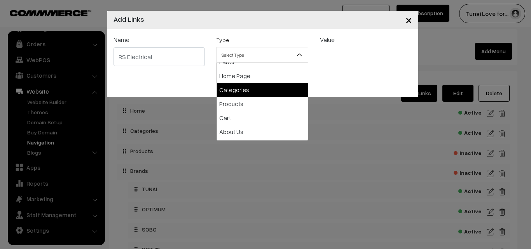
select select "categories"
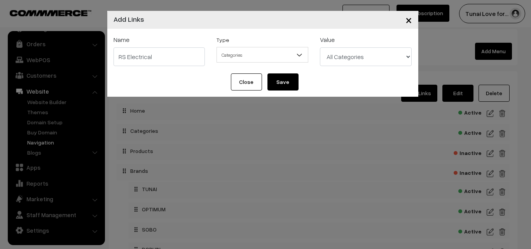
click at [365, 55] on select "All Categories Brands Brands > TUNAI Brands > OPTIMUM Brands > SOBO Brands > DO…" at bounding box center [366, 56] width 92 height 19
select select "44"
click at [320, 47] on select "All Categories Brands Brands > TUNAI Brands > OPTIMUM Brands > SOBO Brands > DO…" at bounding box center [366, 56] width 92 height 19
click at [280, 81] on button "Save" at bounding box center [282, 81] width 31 height 17
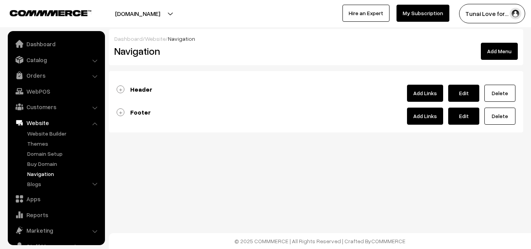
scroll to position [31, 0]
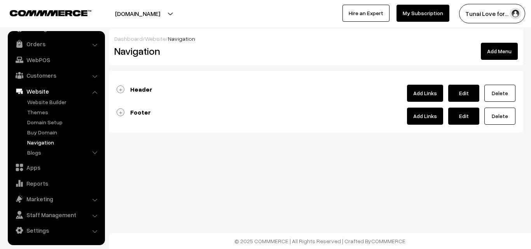
click at [423, 93] on link "Add Links" at bounding box center [425, 93] width 36 height 17
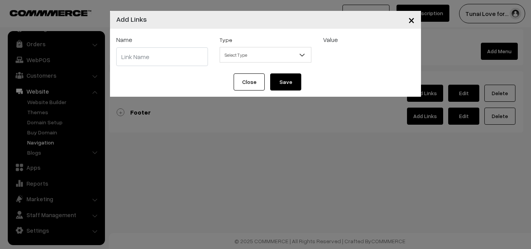
click at [253, 84] on button "Close" at bounding box center [248, 81] width 31 height 17
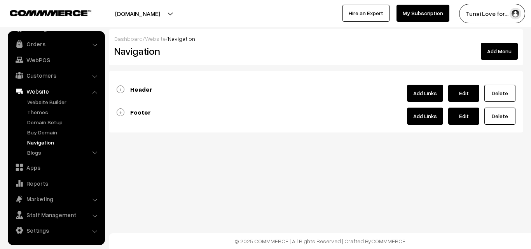
click at [135, 89] on b "Header" at bounding box center [141, 89] width 22 height 8
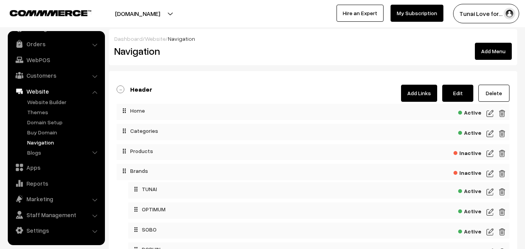
click at [468, 171] on span "Inactive" at bounding box center [467, 172] width 28 height 10
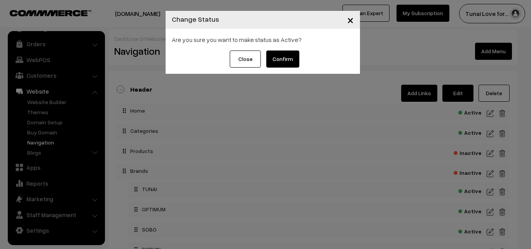
click at [284, 61] on button "Confirm" at bounding box center [282, 59] width 33 height 17
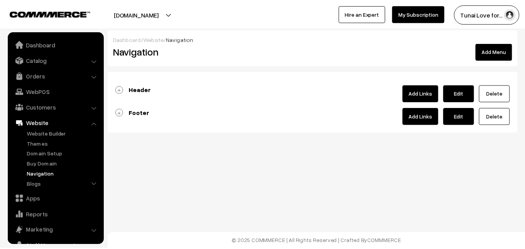
scroll to position [31, 0]
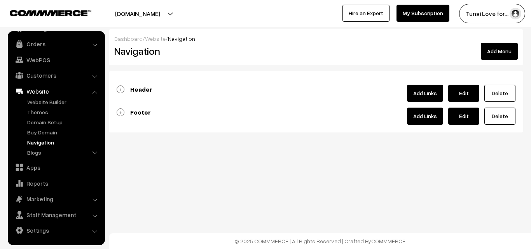
click at [141, 90] on b "Header" at bounding box center [141, 89] width 22 height 8
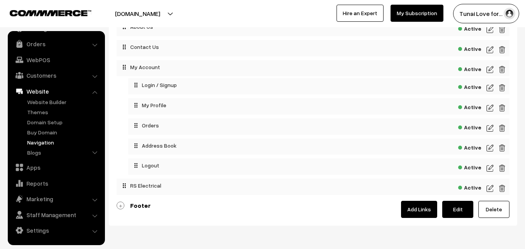
scroll to position [312, 0]
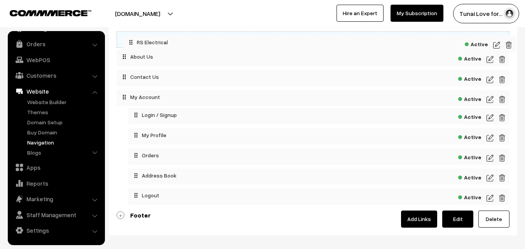
drag, startPoint x: 160, startPoint y: 194, endPoint x: 166, endPoint y: 36, distance: 157.8
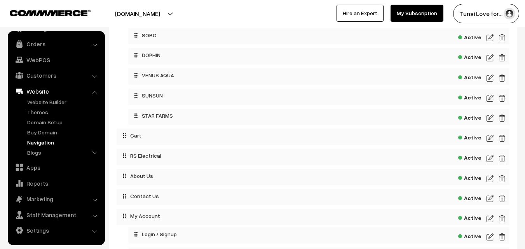
scroll to position [156, 0]
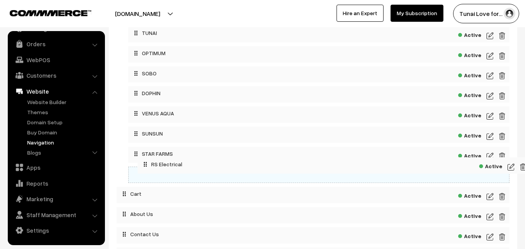
drag, startPoint x: 155, startPoint y: 194, endPoint x: 176, endPoint y: 162, distance: 37.8
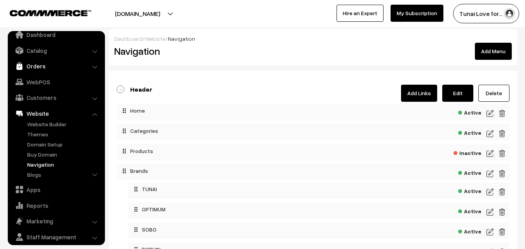
scroll to position [0, 0]
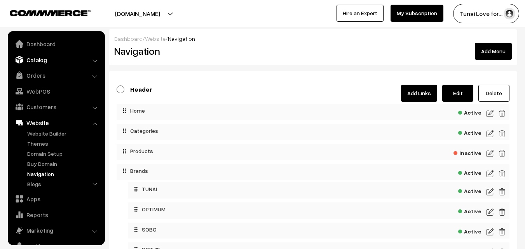
click at [43, 58] on link "Catalog" at bounding box center [56, 60] width 92 height 14
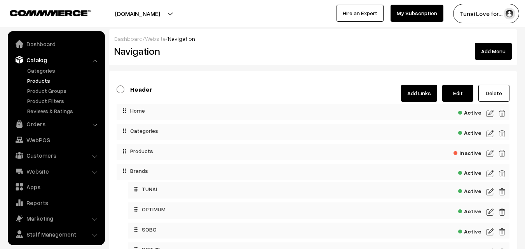
click at [40, 80] on link "Products" at bounding box center [63, 81] width 77 height 8
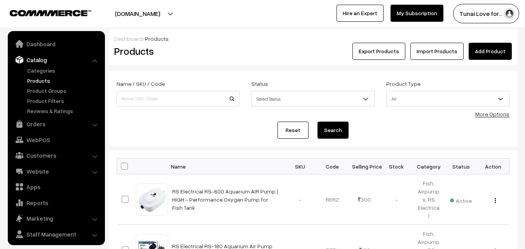
scroll to position [19, 0]
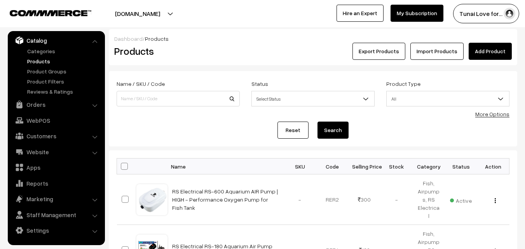
click at [497, 55] on link "Add Product" at bounding box center [490, 51] width 43 height 17
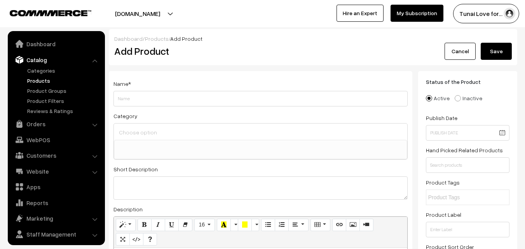
select select
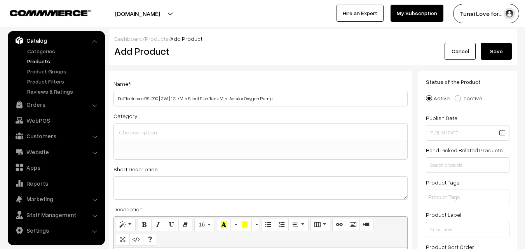
type input "Rs Electricals RS-290 | 3W | 1.2L/Min Silent Fish Tank Mini Aerator Oxygen Pump"
click at [158, 131] on input at bounding box center [260, 132] width 287 height 11
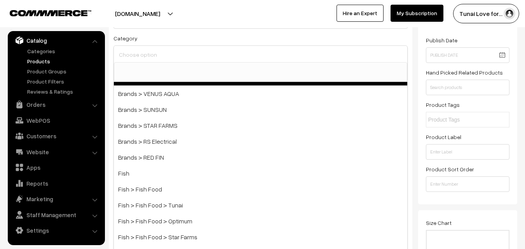
scroll to position [78, 0]
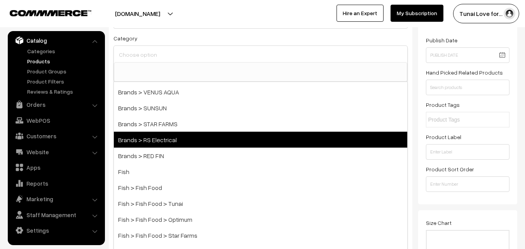
click at [160, 142] on span "Brands > RS Electrical" at bounding box center [260, 140] width 293 height 16
select select "44"
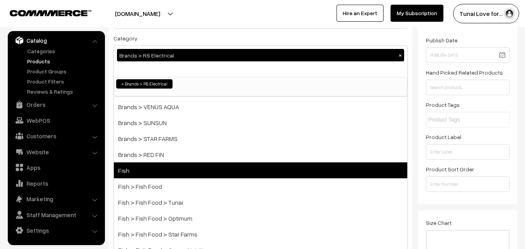
click at [136, 170] on span "Fish" at bounding box center [260, 170] width 293 height 16
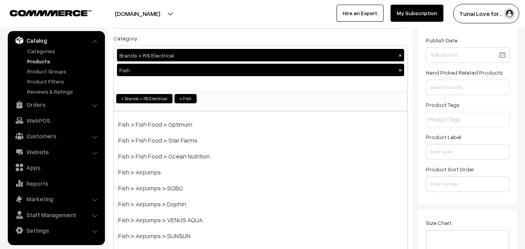
scroll to position [194, 0]
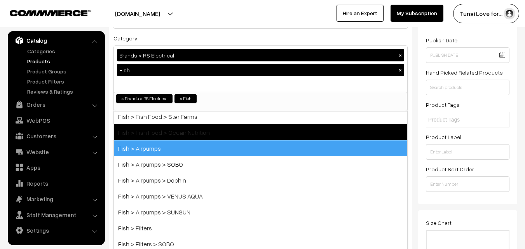
click at [171, 150] on span "Fish > Airpumps" at bounding box center [260, 148] width 293 height 16
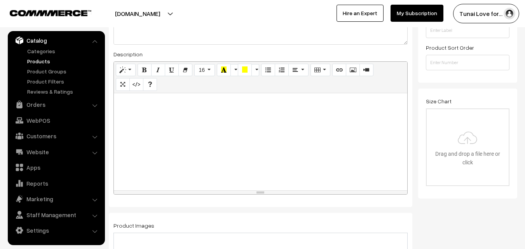
scroll to position [233, 0]
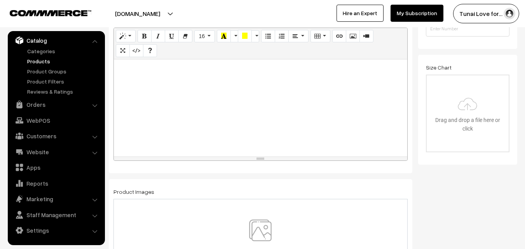
click at [347, 115] on div at bounding box center [260, 107] width 293 height 97
click at [217, 121] on div at bounding box center [260, 107] width 293 height 97
paste div
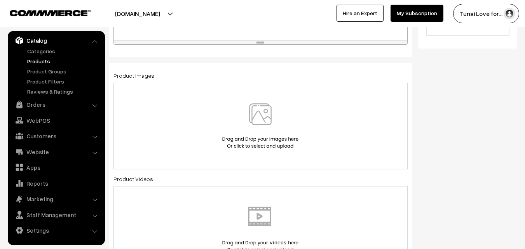
scroll to position [350, 0]
click at [253, 120] on img at bounding box center [260, 125] width 80 height 45
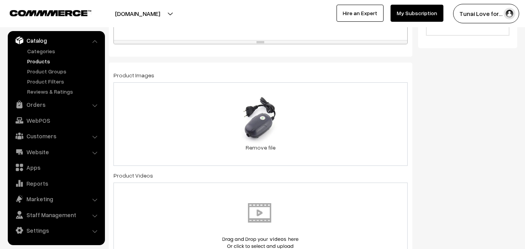
click at [308, 118] on div "0.2 MB 2021-10-1-27.jpeg Check Error Remove file" at bounding box center [260, 124] width 294 height 84
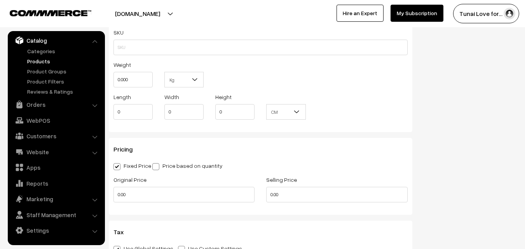
scroll to position [622, 0]
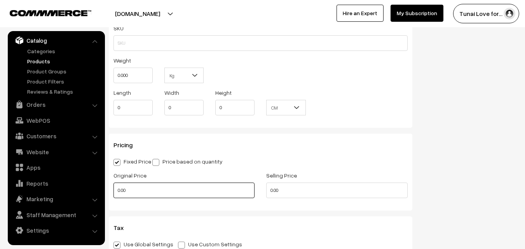
click at [110, 190] on div "Original Price 0.00" at bounding box center [184, 187] width 153 height 32
type input "399"
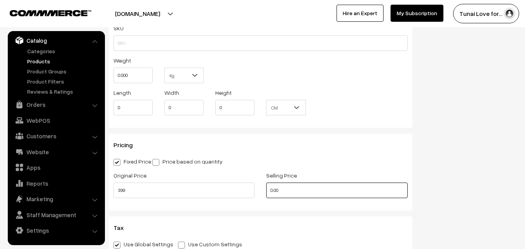
drag, startPoint x: 282, startPoint y: 188, endPoint x: 264, endPoint y: 188, distance: 17.9
click at [264, 188] on div "Selling Price 0.00" at bounding box center [336, 187] width 153 height 32
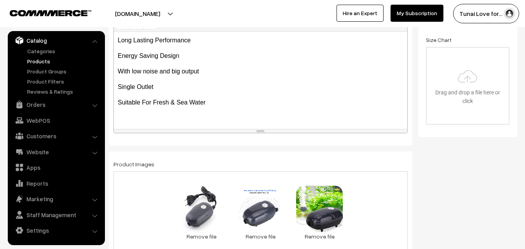
scroll to position [233, 0]
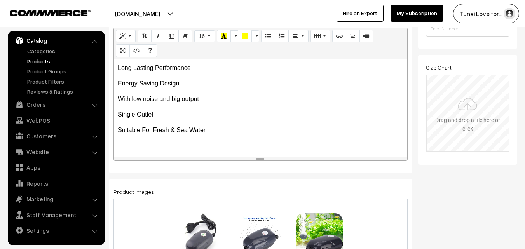
type input "245"
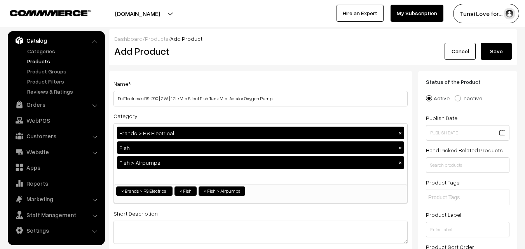
click at [503, 54] on button "Save" at bounding box center [496, 51] width 31 height 17
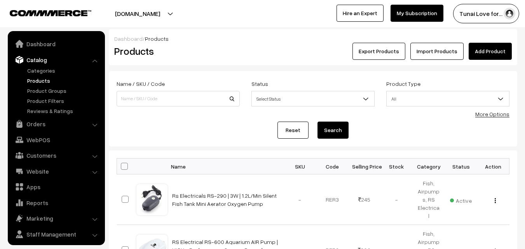
scroll to position [19, 0]
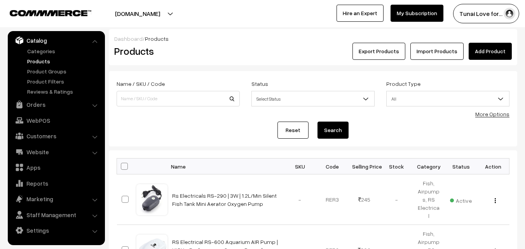
click at [495, 48] on link "Add Product" at bounding box center [490, 51] width 43 height 17
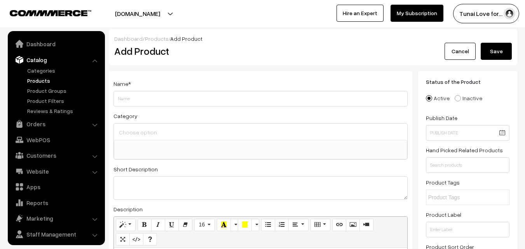
select select
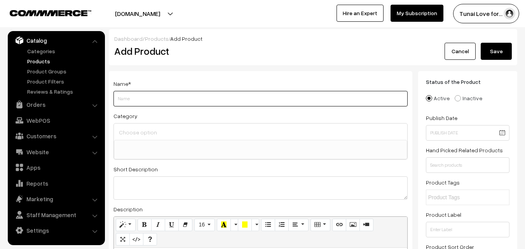
click at [177, 101] on input "Weight" at bounding box center [260, 99] width 294 height 16
click at [139, 99] on input "Weight" at bounding box center [260, 99] width 294 height 16
paste input "Risheng RS RS-083 RS-086 Mini air Pump for Small Aquarium Tank Pump Air Compres…"
drag, startPoint x: 134, startPoint y: 99, endPoint x: 110, endPoint y: 96, distance: 23.8
click at [110, 96] on div "Name * Risheng RS RS-083 RS-086 Mini air Pump for Small Aquarium Tank Pump Air …" at bounding box center [260, 216] width 303 height 291
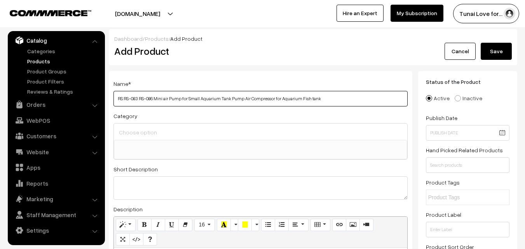
click at [122, 98] on input "RS RS-083 RS-086 Mini air Pump for Small Aquarium Tank Pump Air Compressor for …" at bounding box center [260, 99] width 294 height 16
drag, startPoint x: 158, startPoint y: 98, endPoint x: 172, endPoint y: 98, distance: 14.4
click at [172, 98] on input "RS Electrical RS-083 RS-086 Mini air Pump for Small Aquarium Tank Pump Air Comp…" at bounding box center [260, 99] width 294 height 16
type input "RS Electrical RS-083 Mini air Pump for Small Aquarium Tank Pump Air Compressor …"
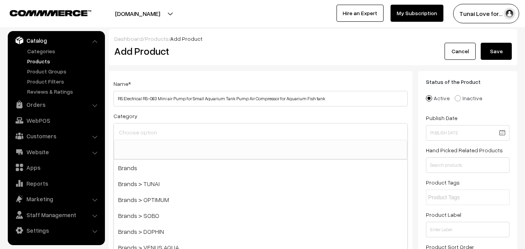
click at [188, 129] on input at bounding box center [260, 132] width 287 height 11
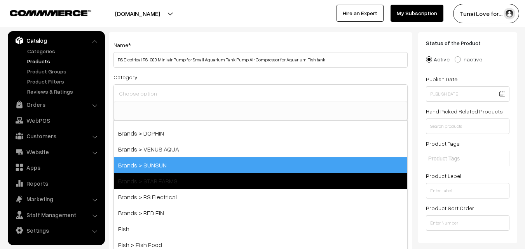
scroll to position [78, 0]
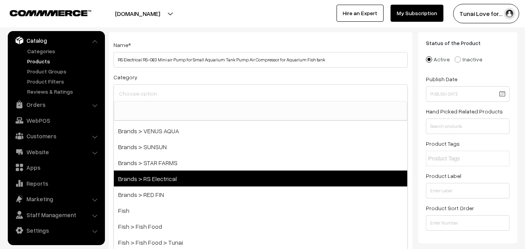
click at [182, 181] on span "Brands > RS Electrical" at bounding box center [260, 179] width 293 height 16
select select "44"
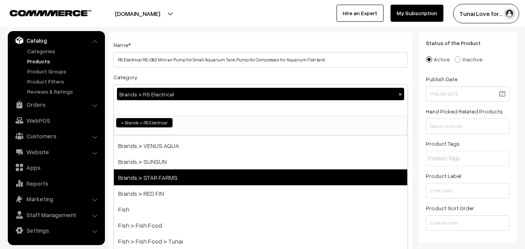
scroll to position [33, 0]
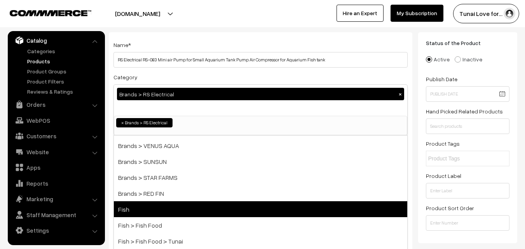
click at [150, 211] on span "Fish" at bounding box center [260, 209] width 293 height 16
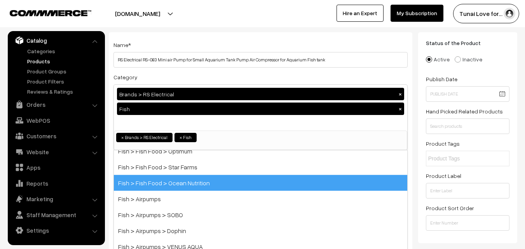
scroll to position [194, 0]
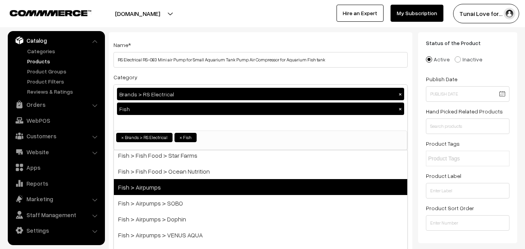
click at [163, 189] on span "Fish > Airpumps" at bounding box center [260, 187] width 293 height 16
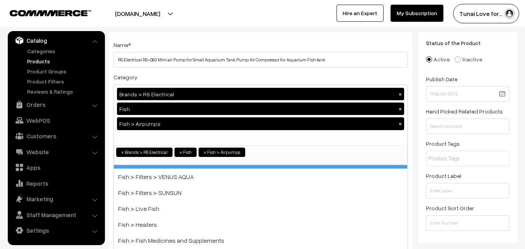
scroll to position [340, 0]
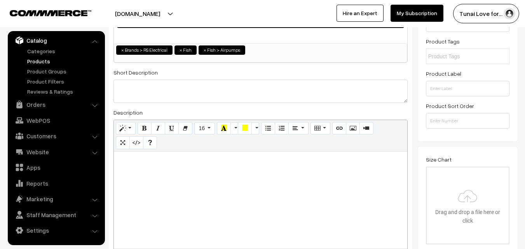
scroll to position [194, 0]
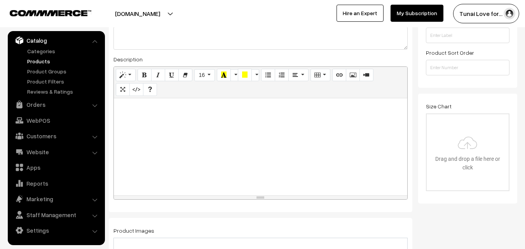
click at [292, 146] on div at bounding box center [260, 146] width 293 height 97
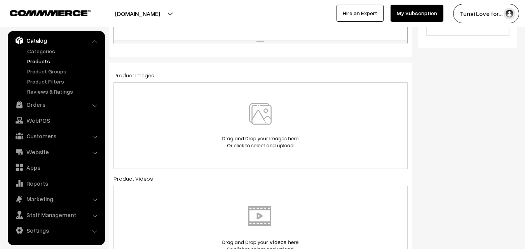
scroll to position [388, 0]
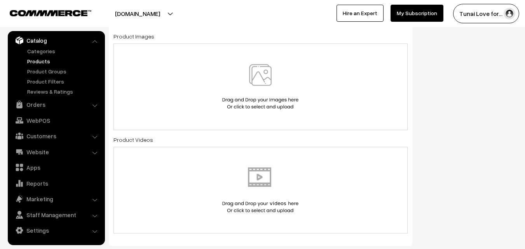
click at [271, 73] on img at bounding box center [260, 86] width 80 height 45
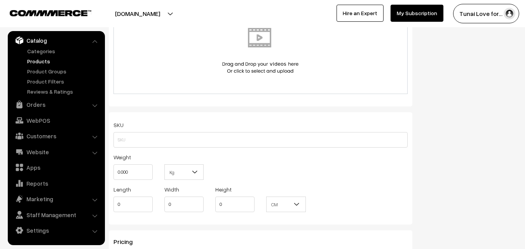
scroll to position [699, 0]
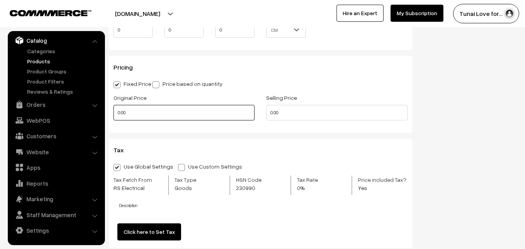
drag, startPoint x: 136, startPoint y: 113, endPoint x: 104, endPoint y: 112, distance: 31.9
click at [104, 112] on body "Thank you for showing interest. Our team will call you shortly. Close tunai.in …" at bounding box center [262, 43] width 525 height 1484
type input "299"
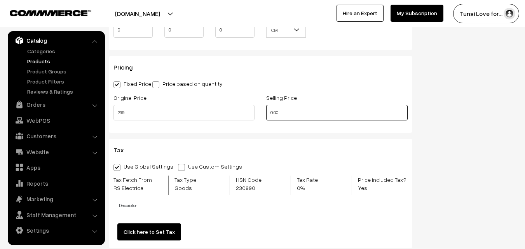
click at [264, 114] on div "Selling Price 0.00" at bounding box center [336, 109] width 153 height 32
drag, startPoint x: 280, startPoint y: 115, endPoint x: 264, endPoint y: 116, distance: 16.3
click at [264, 116] on div "Selling Price 0" at bounding box center [336, 109] width 153 height 32
drag, startPoint x: 286, startPoint y: 113, endPoint x: 269, endPoint y: 113, distance: 17.1
click at [269, 113] on input "199" at bounding box center [336, 113] width 141 height 16
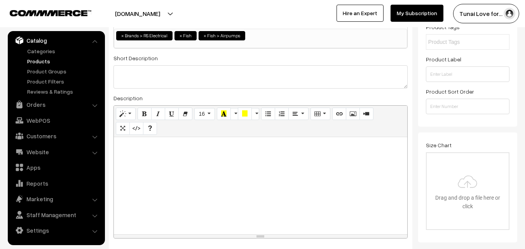
scroll to position [0, 0]
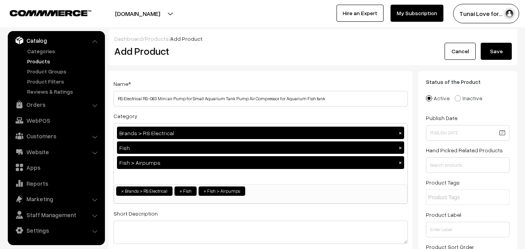
type input "239"
click at [495, 58] on button "Save" at bounding box center [496, 51] width 31 height 17
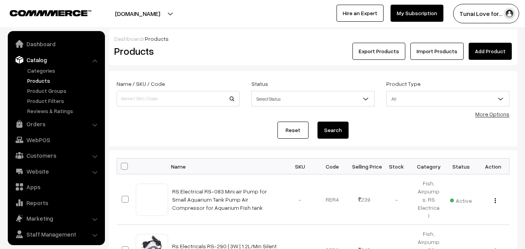
scroll to position [19, 0]
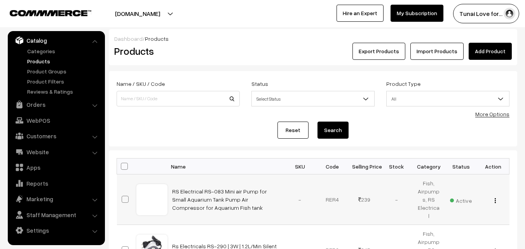
click at [495, 198] on img "button" at bounding box center [495, 200] width 1 height 5
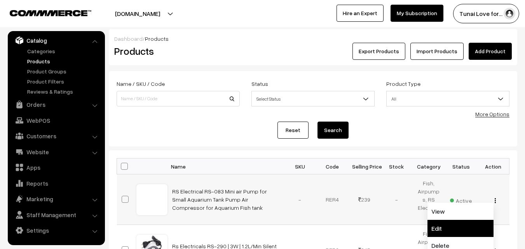
click at [438, 225] on link "Edit" at bounding box center [460, 228] width 66 height 17
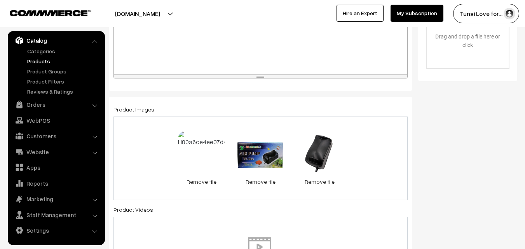
scroll to position [427, 0]
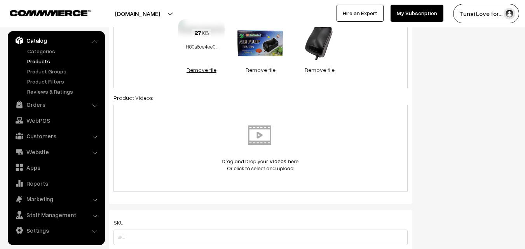
click at [207, 71] on link "Remove file" at bounding box center [201, 70] width 47 height 8
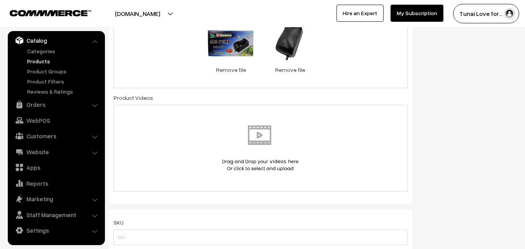
click at [338, 56] on div "72.2 KB H8c4d802d04cf42269ced3cf5070b2560H.jpg Check Error Remove file 28.8 KB …" at bounding box center [260, 47] width 294 height 84
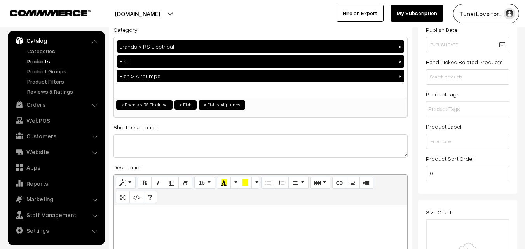
scroll to position [0, 0]
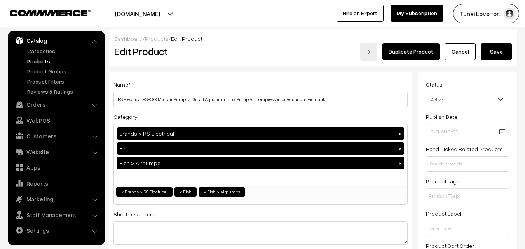
click at [502, 52] on button "Save" at bounding box center [496, 51] width 31 height 17
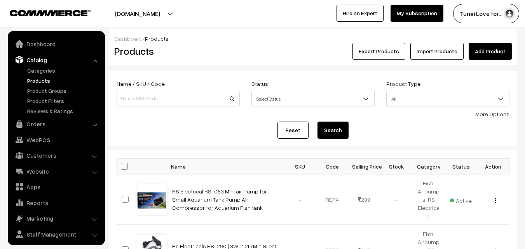
scroll to position [19, 0]
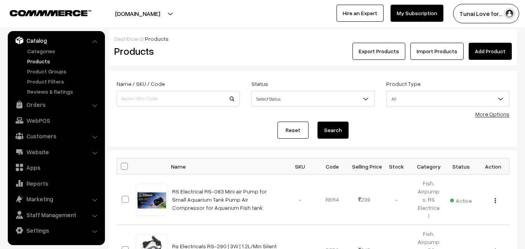
click at [497, 55] on link "Add Product" at bounding box center [490, 51] width 43 height 17
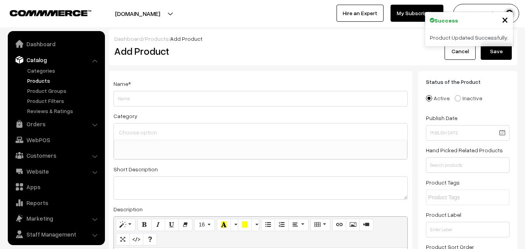
select select
